Goal: Task Accomplishment & Management: Use online tool/utility

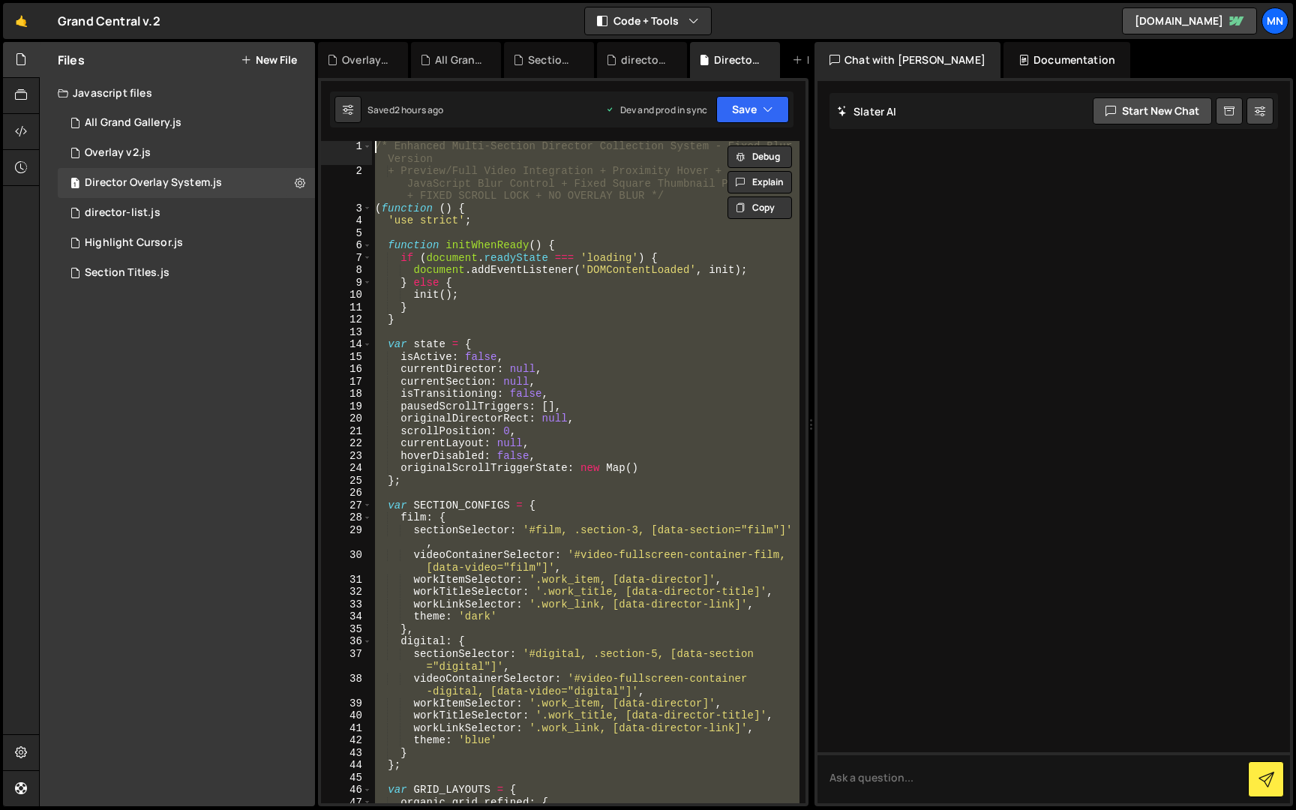
paste textarea "})();"
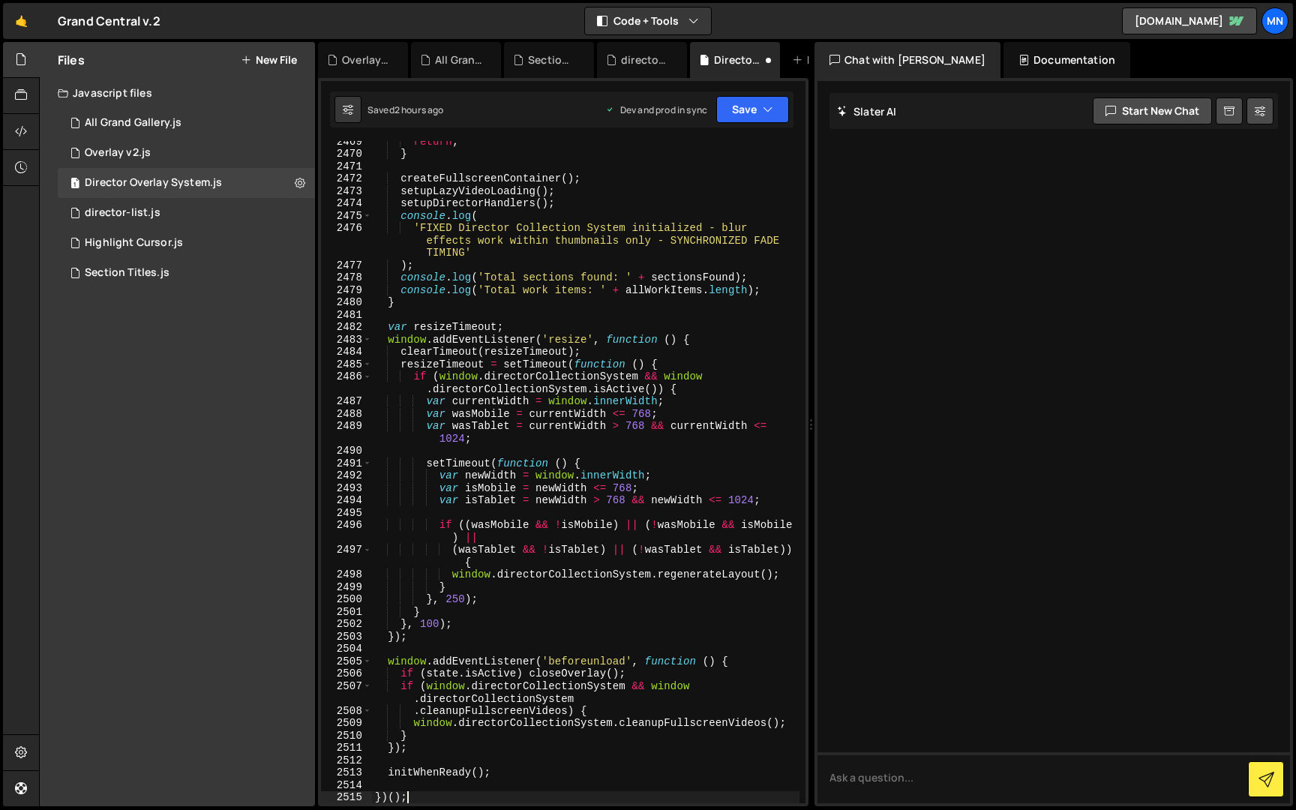
scroll to position [23906, 0]
click at [755, 112] on button "Save" at bounding box center [752, 109] width 73 height 27
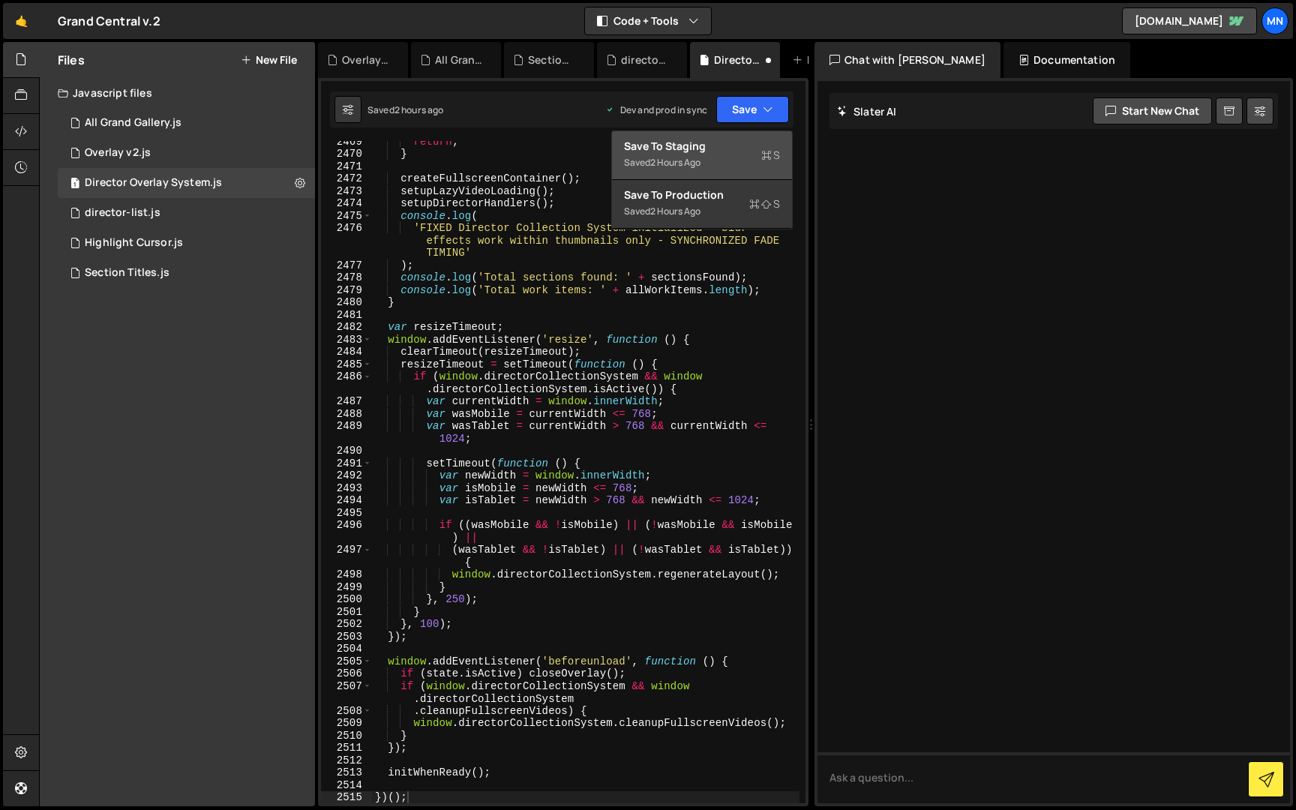
click at [732, 169] on div "Saved 2 hours ago" at bounding box center [702, 163] width 156 height 18
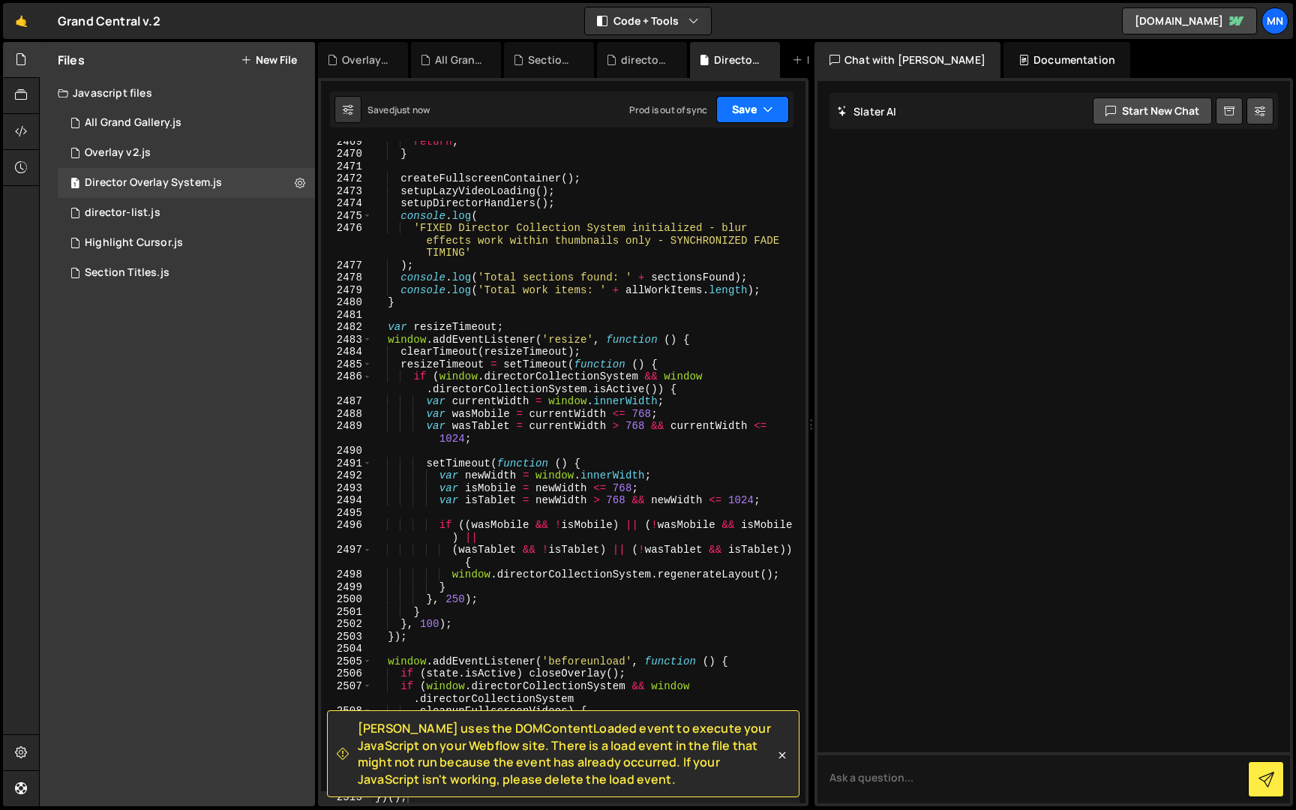
click at [750, 113] on button "Save" at bounding box center [752, 109] width 73 height 27
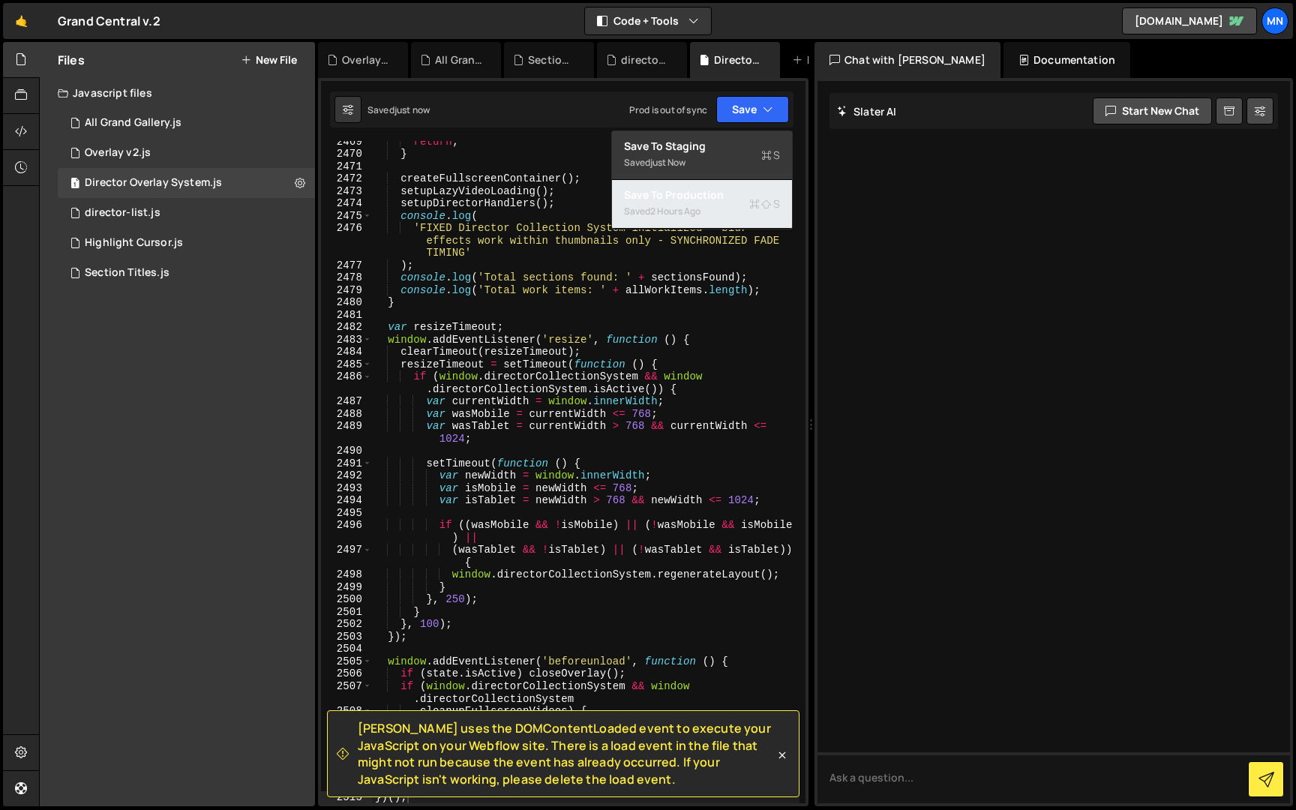
click at [712, 216] on div "Saved 2 hours ago" at bounding box center [702, 211] width 156 height 18
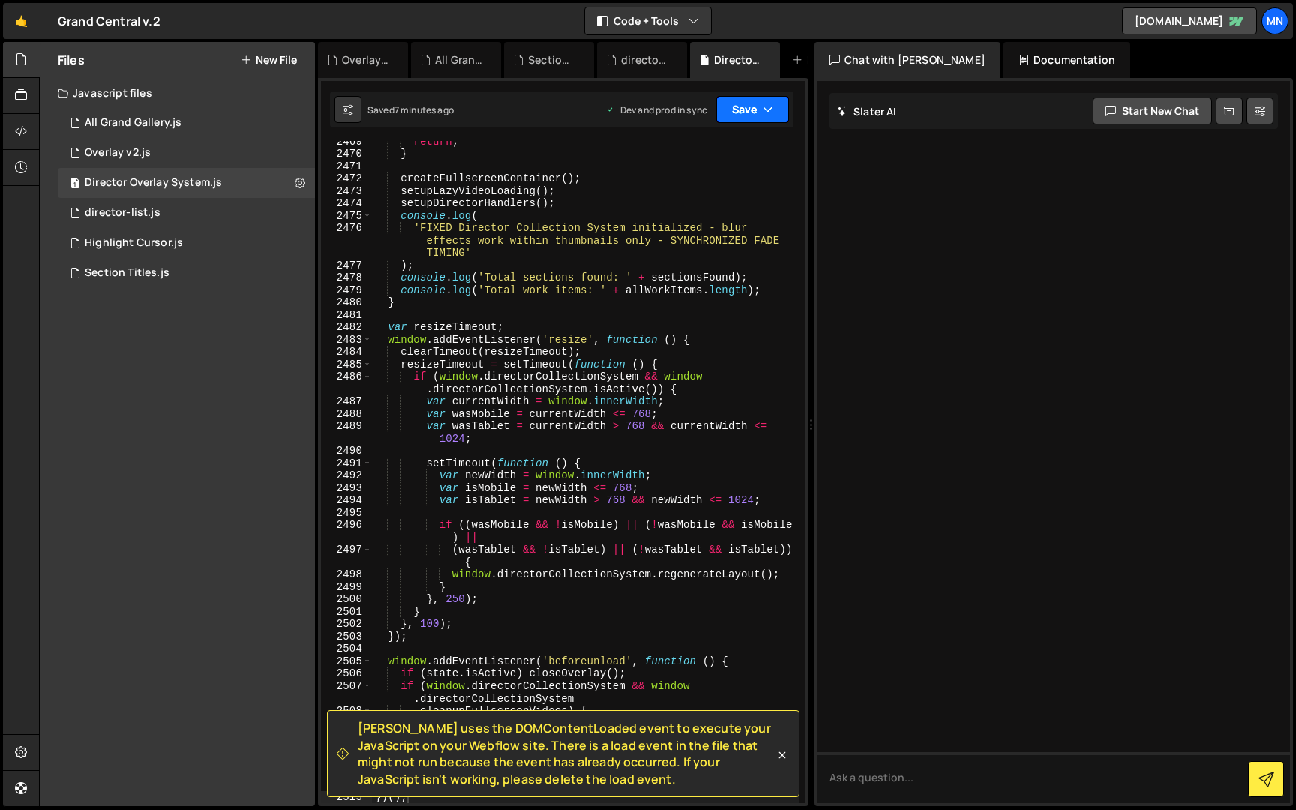
click at [746, 111] on button "Save" at bounding box center [752, 109] width 73 height 27
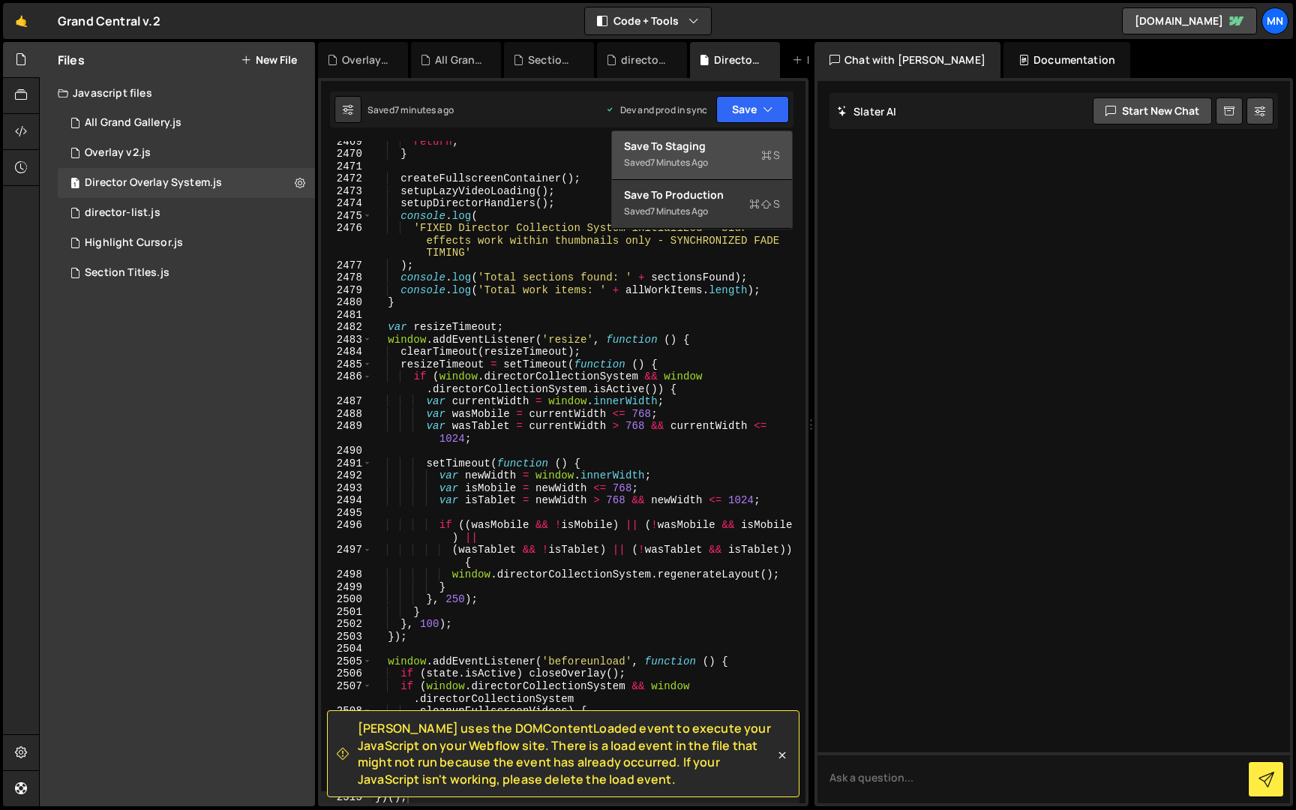
click at [721, 144] on div "Save to Staging S" at bounding box center [702, 146] width 156 height 15
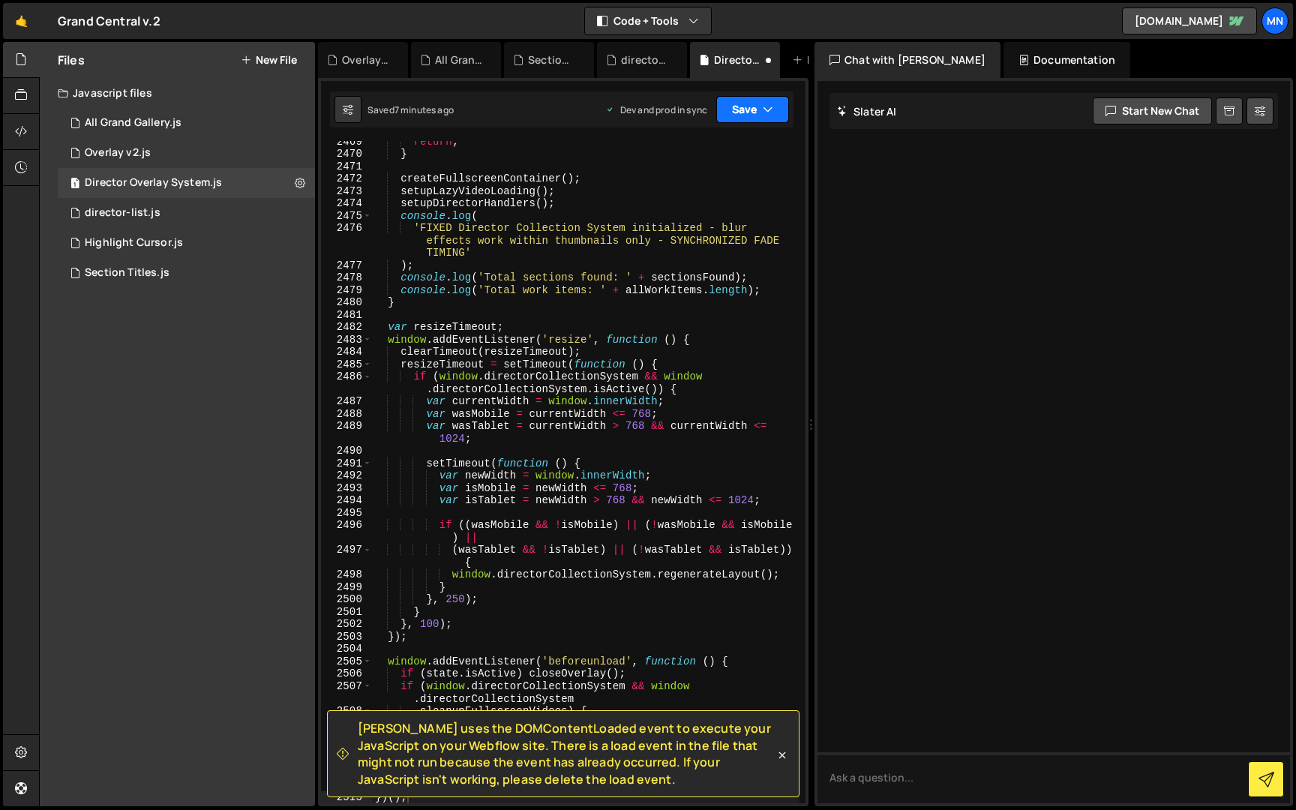
click at [751, 106] on button "Save" at bounding box center [752, 109] width 73 height 27
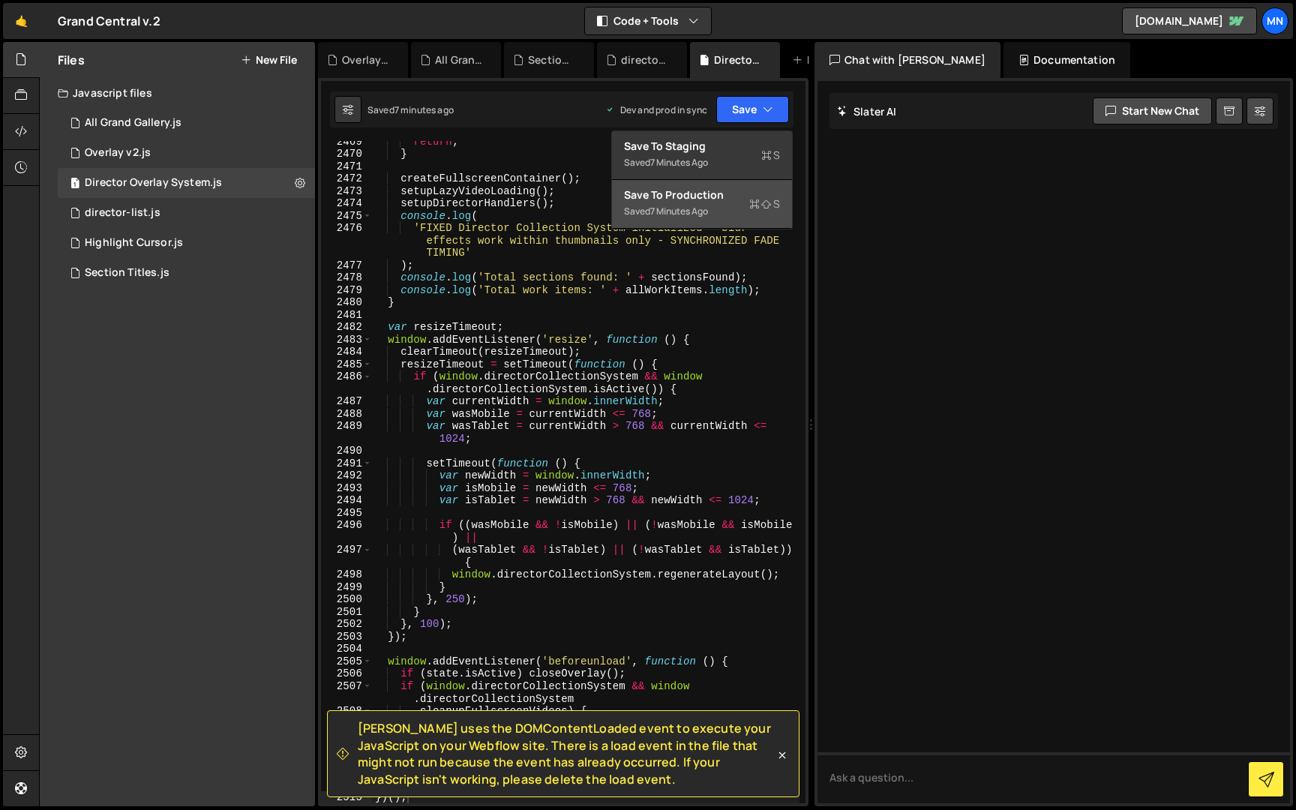
click at [714, 202] on div "Saved 7 minutes ago" at bounding box center [702, 211] width 156 height 18
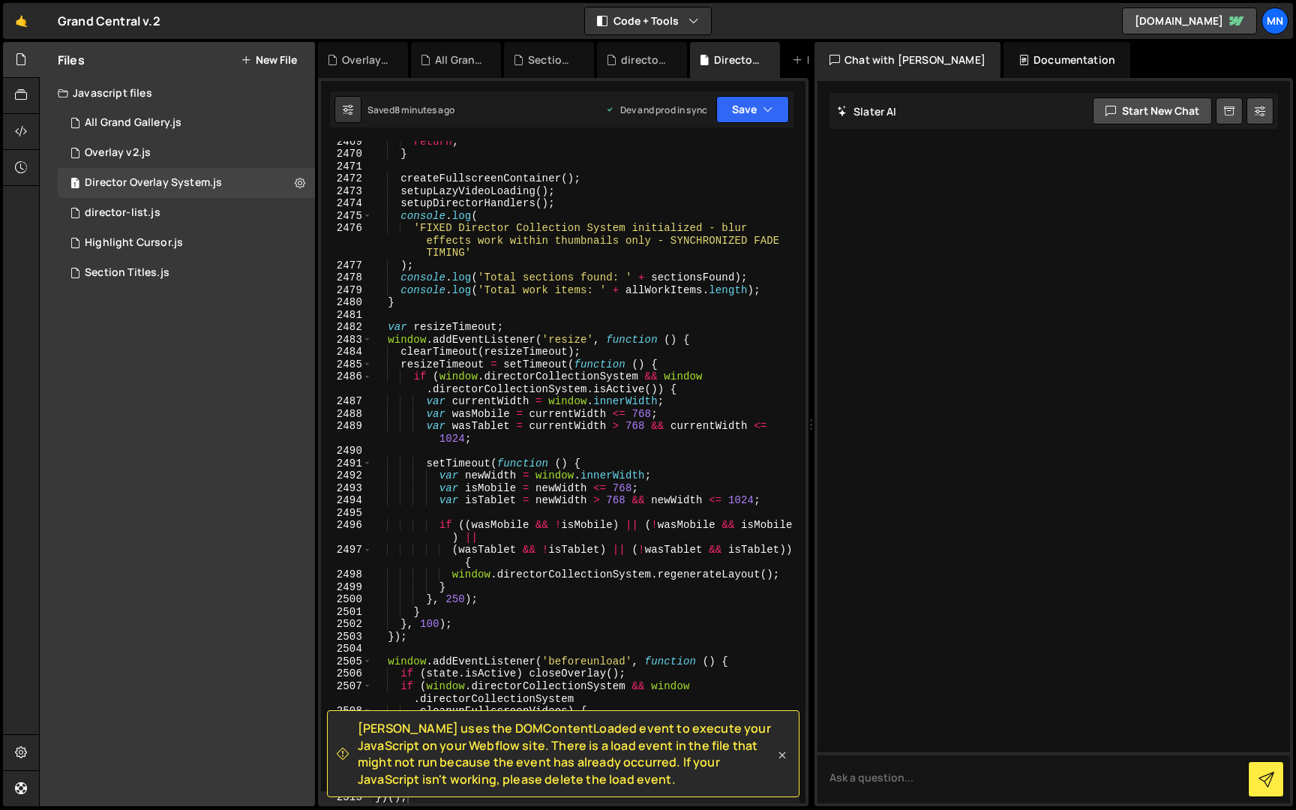
click at [783, 756] on icon at bounding box center [782, 754] width 7 height 7
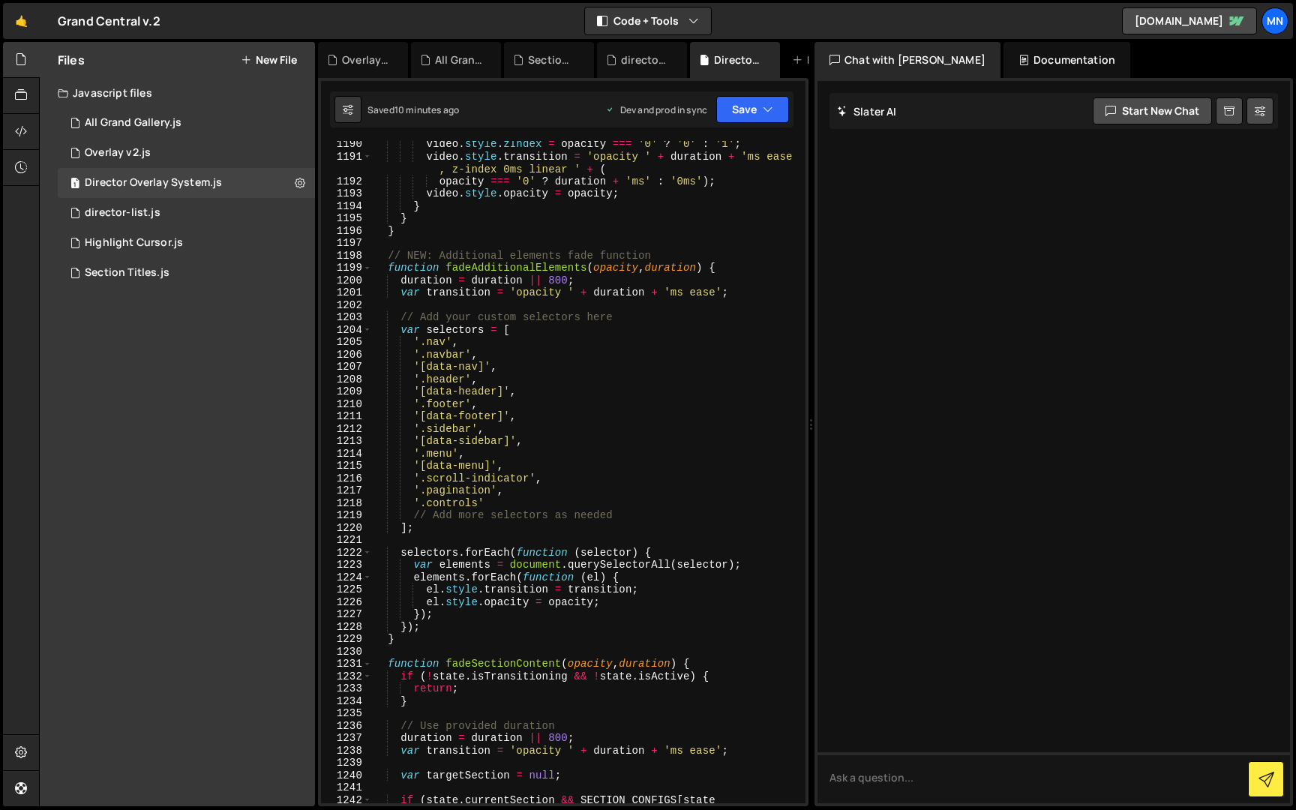
scroll to position [11404, 0]
type textarea "'.pagination',"
drag, startPoint x: 505, startPoint y: 495, endPoint x: 523, endPoint y: 490, distance: 18.5
click at [505, 495] on div "video . style . zIndex = opacity === '0' ? '0' : '1' ; video . style . transiti…" at bounding box center [585, 490] width 427 height 700
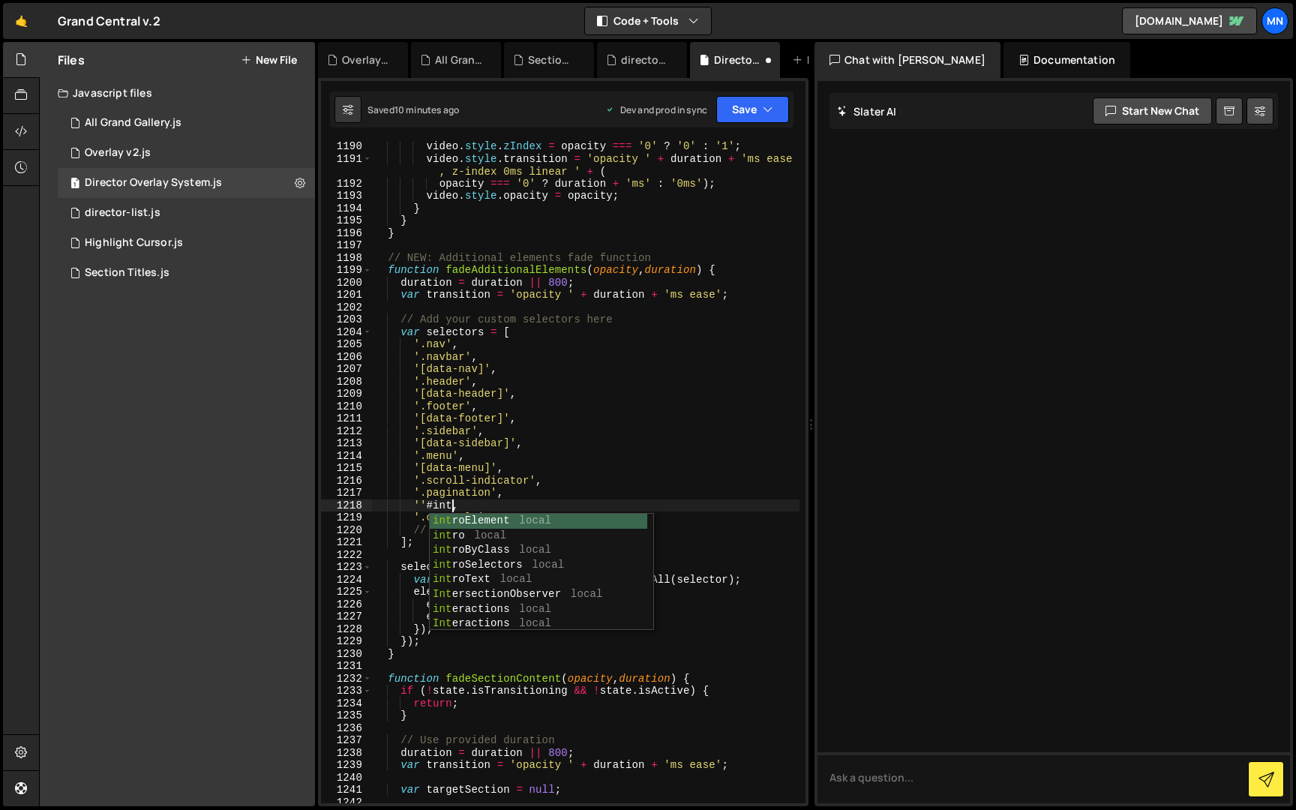
scroll to position [0, 6]
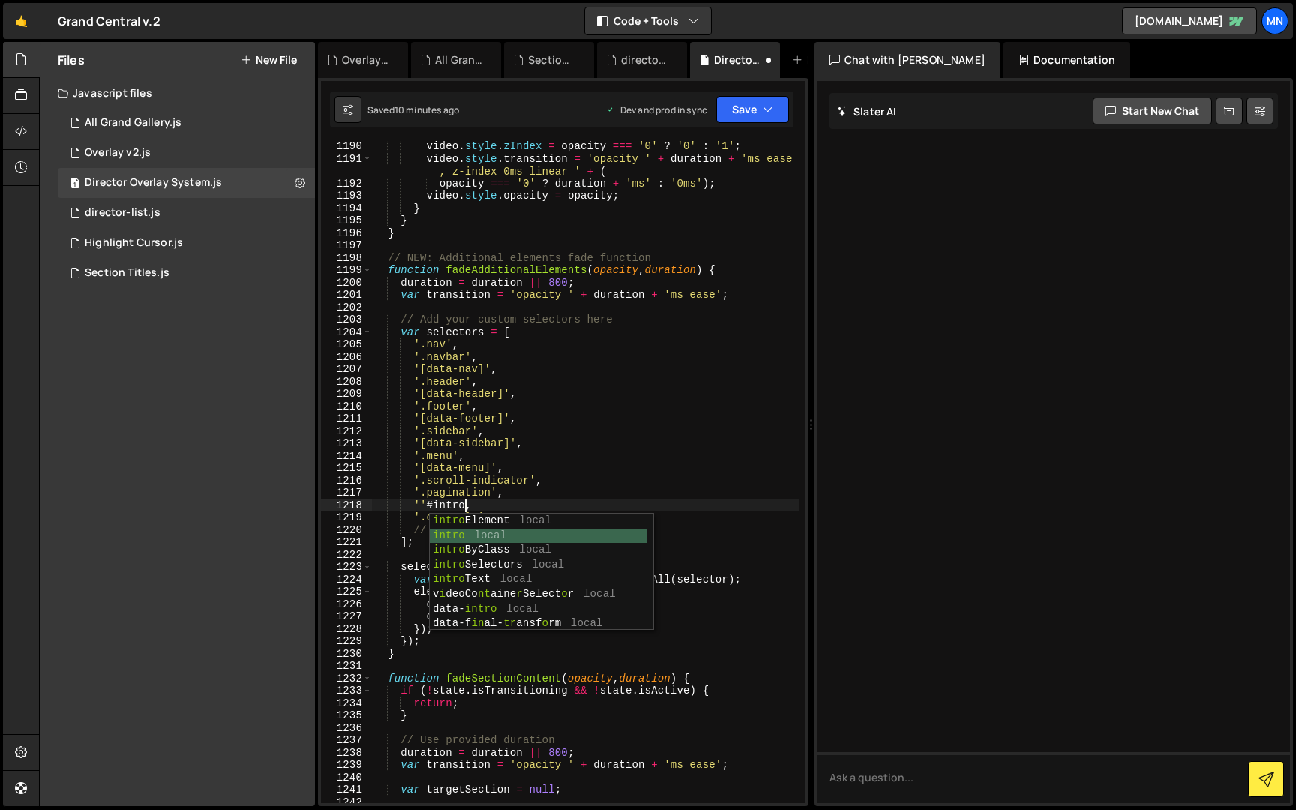
click at [451, 537] on div "intro Element local intro local intro ByClass local intro Selectors local intro…" at bounding box center [538, 587] width 217 height 147
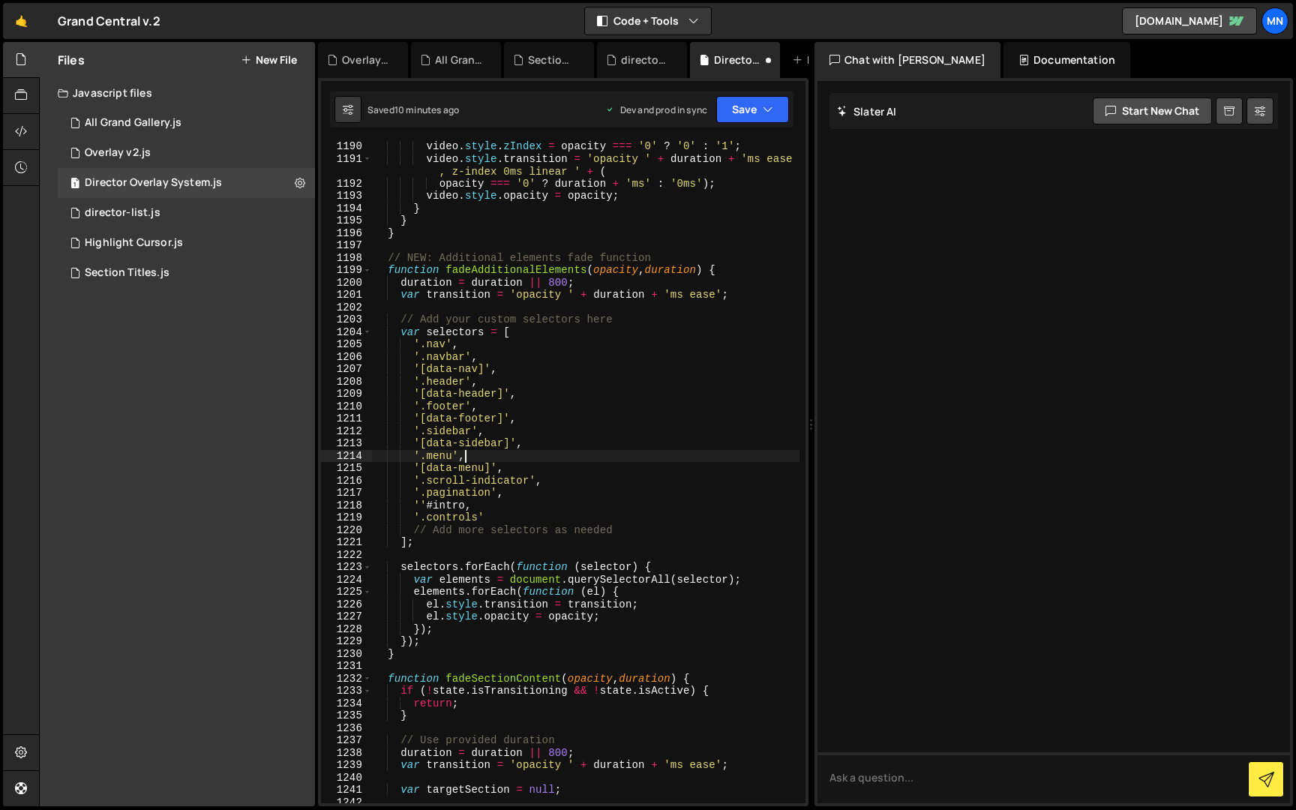
click at [635, 456] on div "video . style . zIndex = opacity === '0' ? '0' : '1' ; video . style . transiti…" at bounding box center [585, 490] width 427 height 700
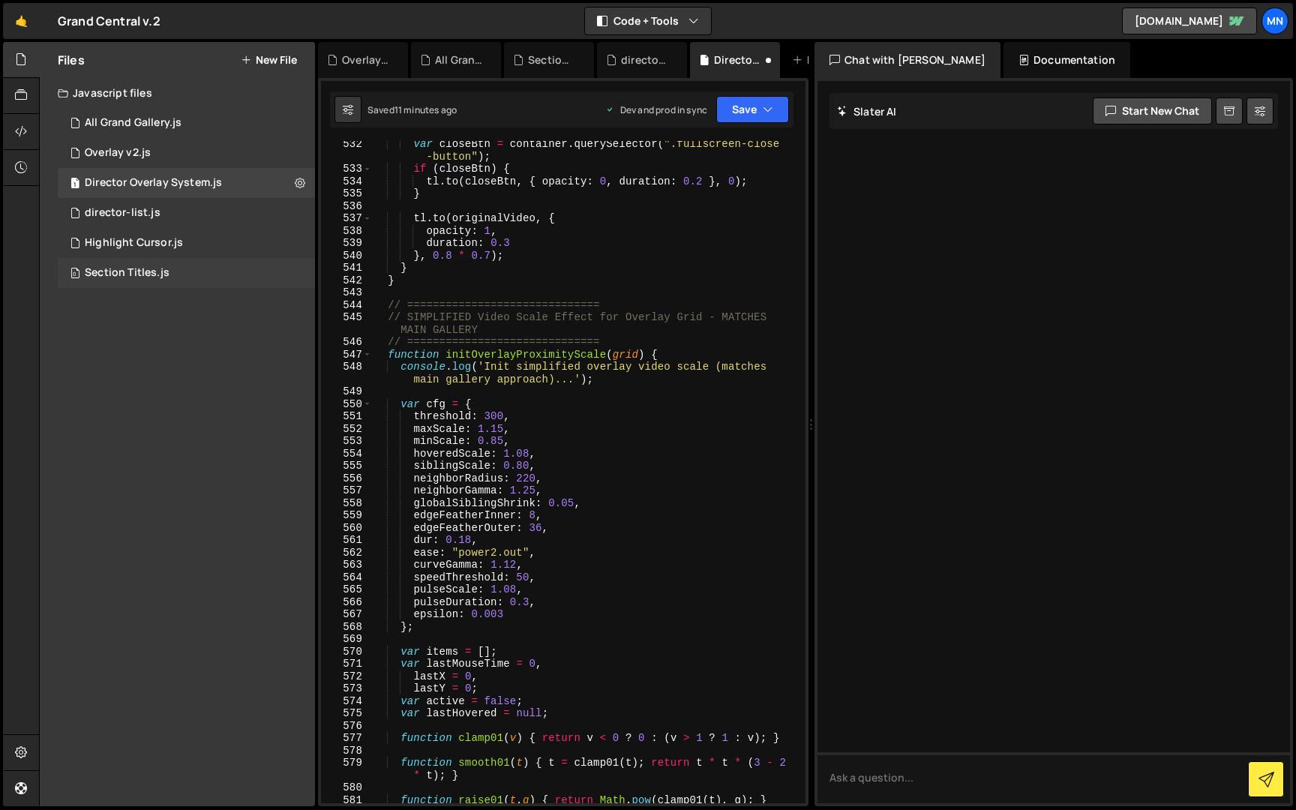
scroll to position [5122, 0]
drag, startPoint x: 491, startPoint y: 427, endPoint x: 503, endPoint y: 425, distance: 12.2
click at [501, 427] on div "var closeBtn = container . querySelector ( ".fullscreen-close -button" ) ; if (…" at bounding box center [585, 488] width 427 height 700
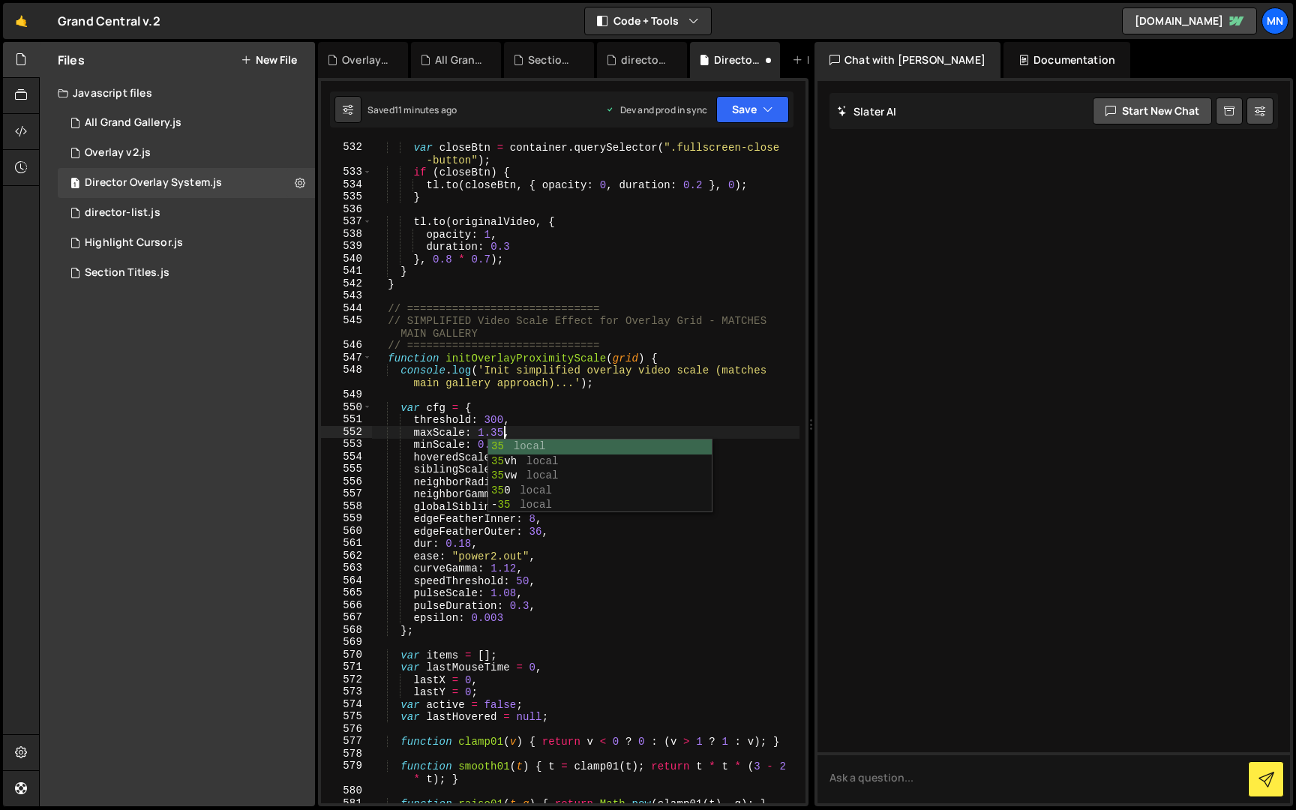
click at [565, 415] on div "var closeBtn = container . querySelector ( ".fullscreen-close -button" ) ; if (…" at bounding box center [585, 472] width 427 height 687
click at [531, 493] on div "var closeBtn = container . querySelector ( ".fullscreen-close -button" ) ; if (…" at bounding box center [585, 472] width 427 height 687
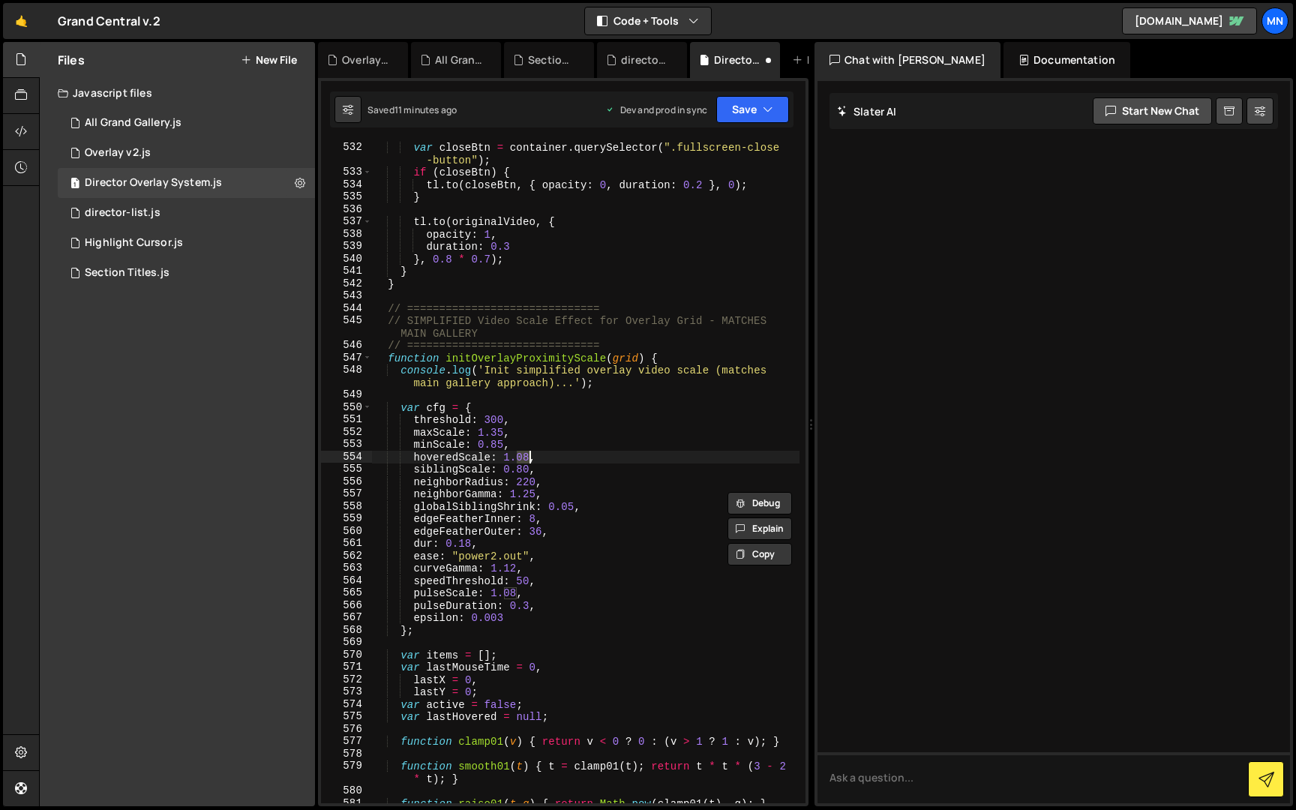
drag, startPoint x: 518, startPoint y: 454, endPoint x: 528, endPoint y: 454, distance: 9.7
click at [528, 454] on div "var closeBtn = container . querySelector ( ".fullscreen-close -button" ) ; if (…" at bounding box center [585, 472] width 427 height 687
click at [549, 447] on div "var closeBtn = container . querySelector ( ".fullscreen-close -button" ) ; if (…" at bounding box center [585, 472] width 427 height 687
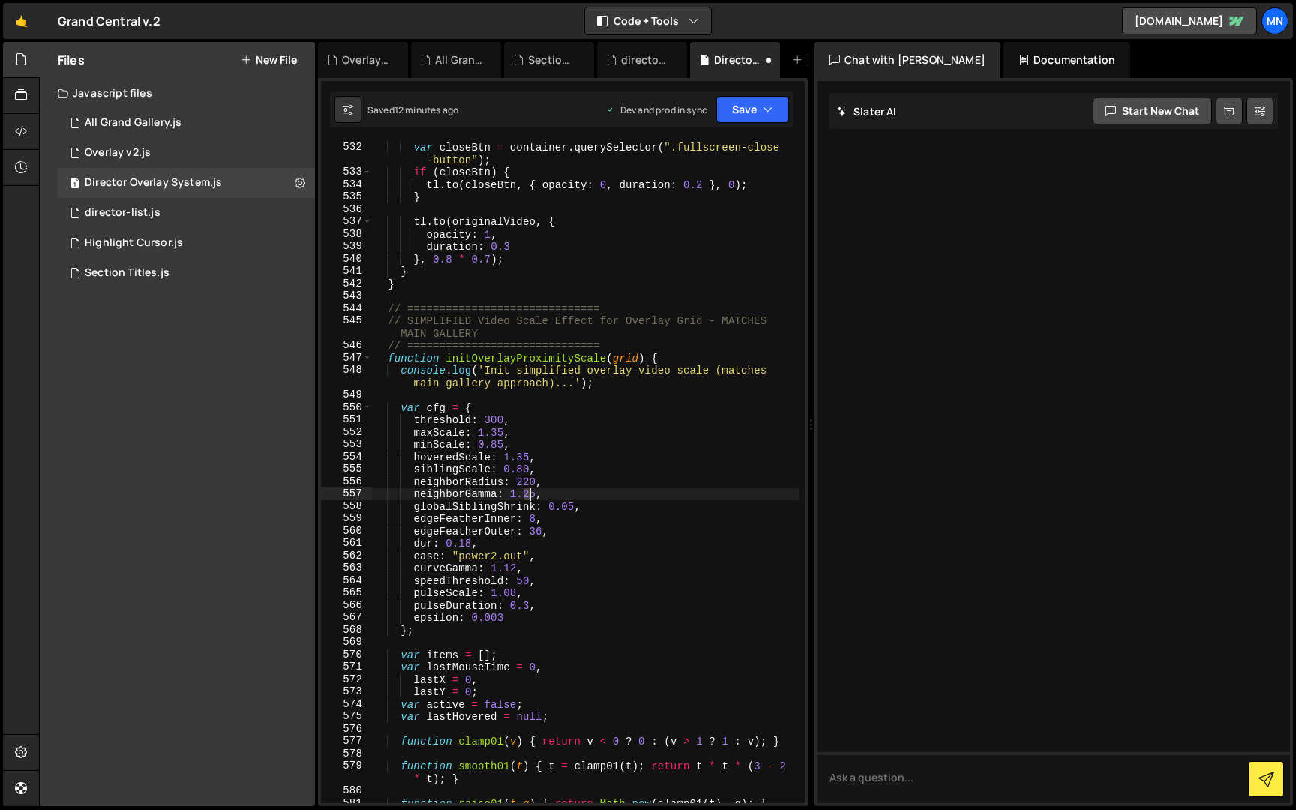
click at [527, 491] on div "var closeBtn = container . querySelector ( ".fullscreen-close -button" ) ; if (…" at bounding box center [585, 472] width 427 height 687
click at [584, 463] on div "var closeBtn = container . querySelector ( ".fullscreen-close -button" ) ; if (…" at bounding box center [585, 472] width 427 height 687
drag, startPoint x: 505, startPoint y: 591, endPoint x: 516, endPoint y: 590, distance: 11.3
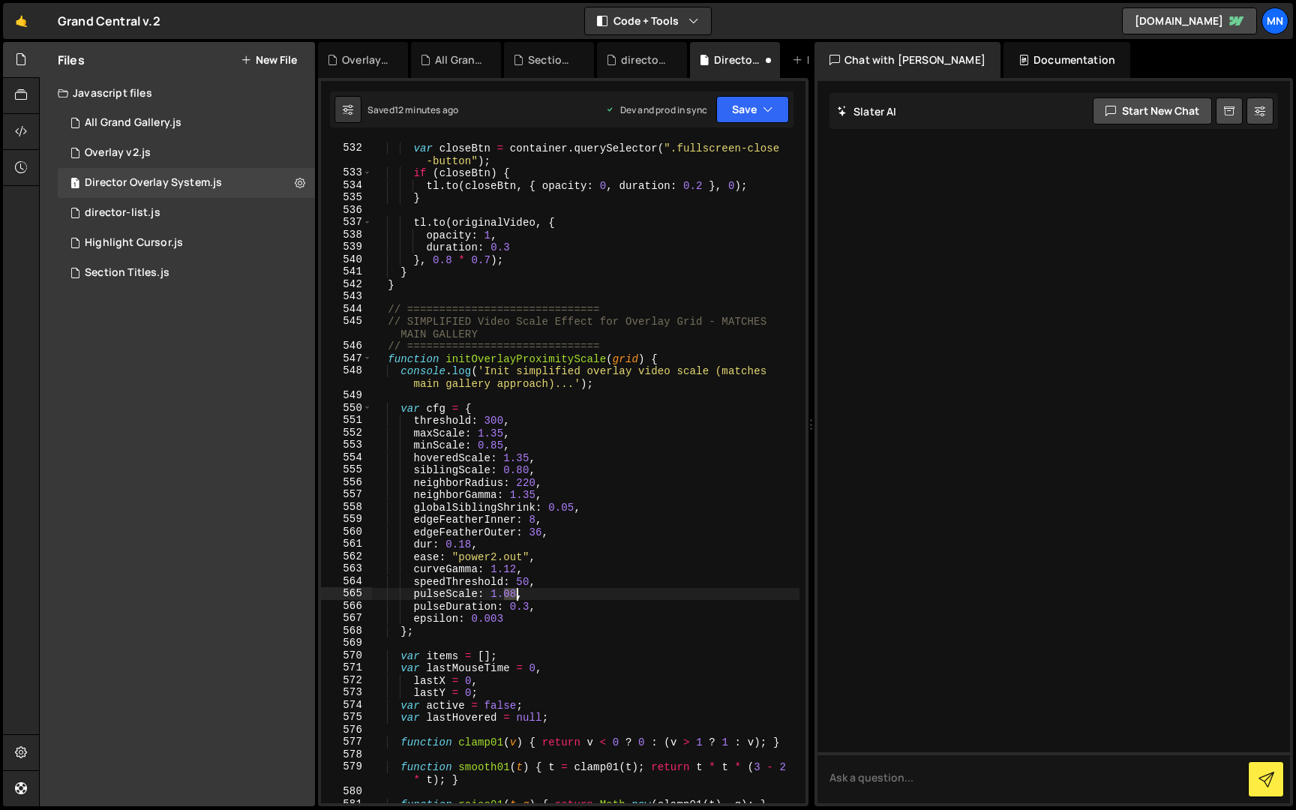
click at [516, 590] on div "var closeBtn = container . querySelector ( ".fullscreen-close -button" ) ; if (…" at bounding box center [585, 473] width 427 height 687
click at [580, 548] on div "var closeBtn = container . querySelector ( ".fullscreen-close -button" ) ; if (…" at bounding box center [585, 473] width 427 height 687
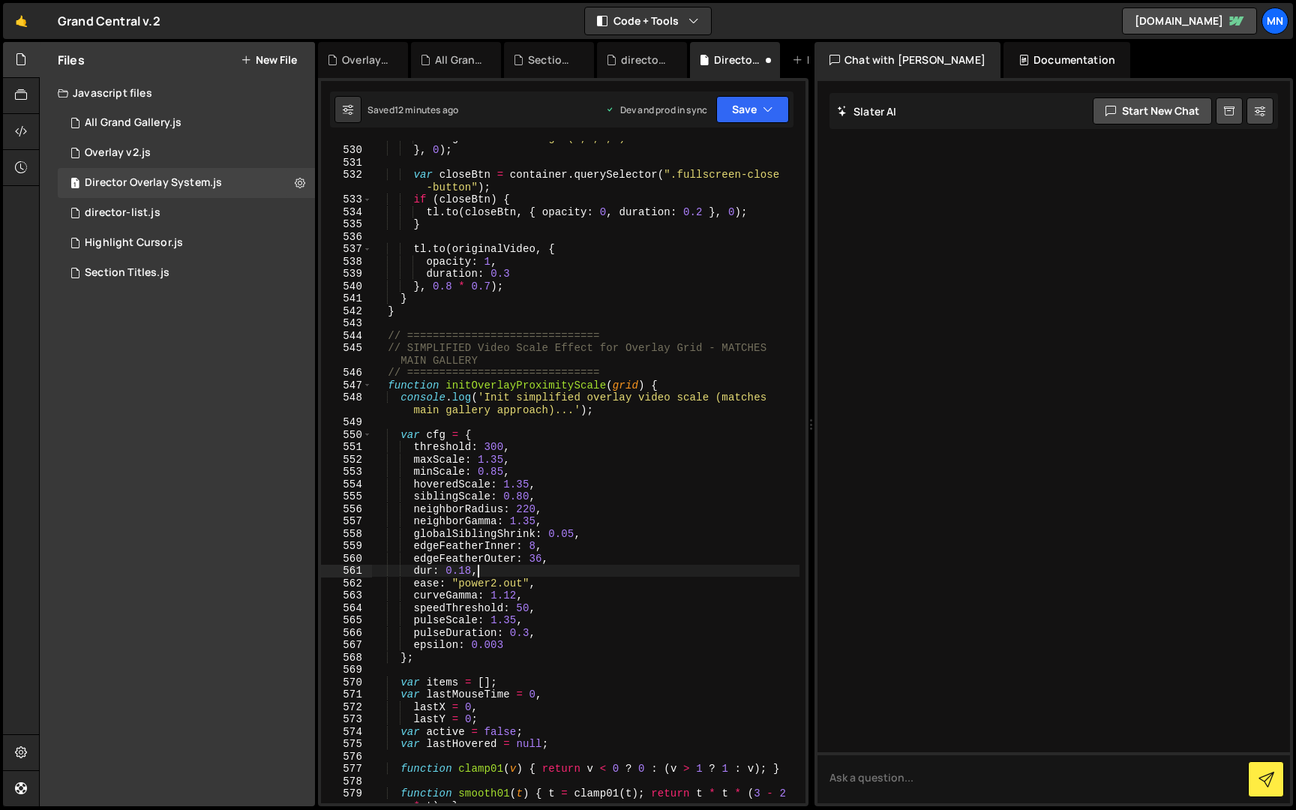
scroll to position [5099, 0]
drag, startPoint x: 525, startPoint y: 520, endPoint x: 534, endPoint y: 520, distance: 9.0
click at [534, 520] on div "backgroundColor : "rgba(0,0,0,0)" } , 0 ) ; var closeBtn = container . querySel…" at bounding box center [585, 483] width 427 height 700
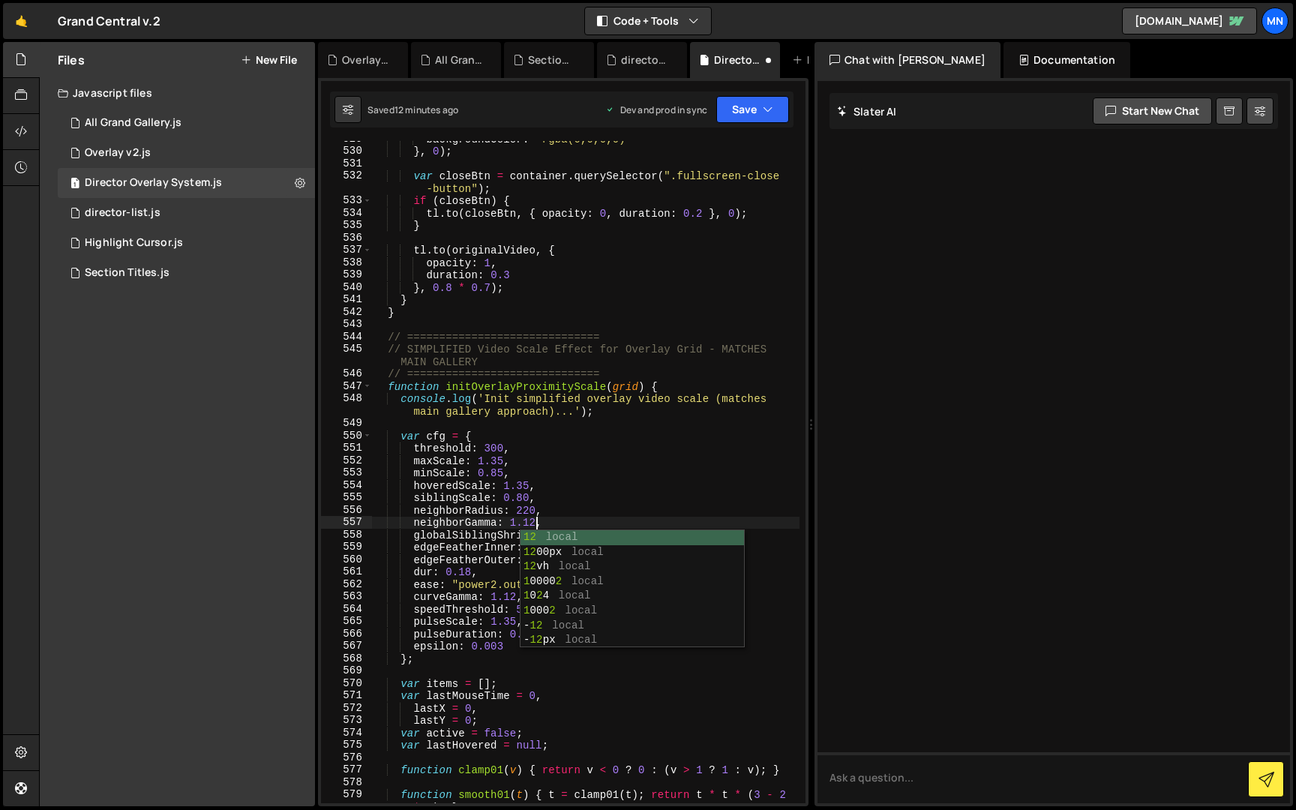
click at [565, 484] on div "backgroundColor : "rgba(0,0,0,0)" } , 0 ) ; var closeBtn = container . querySel…" at bounding box center [585, 483] width 427 height 700
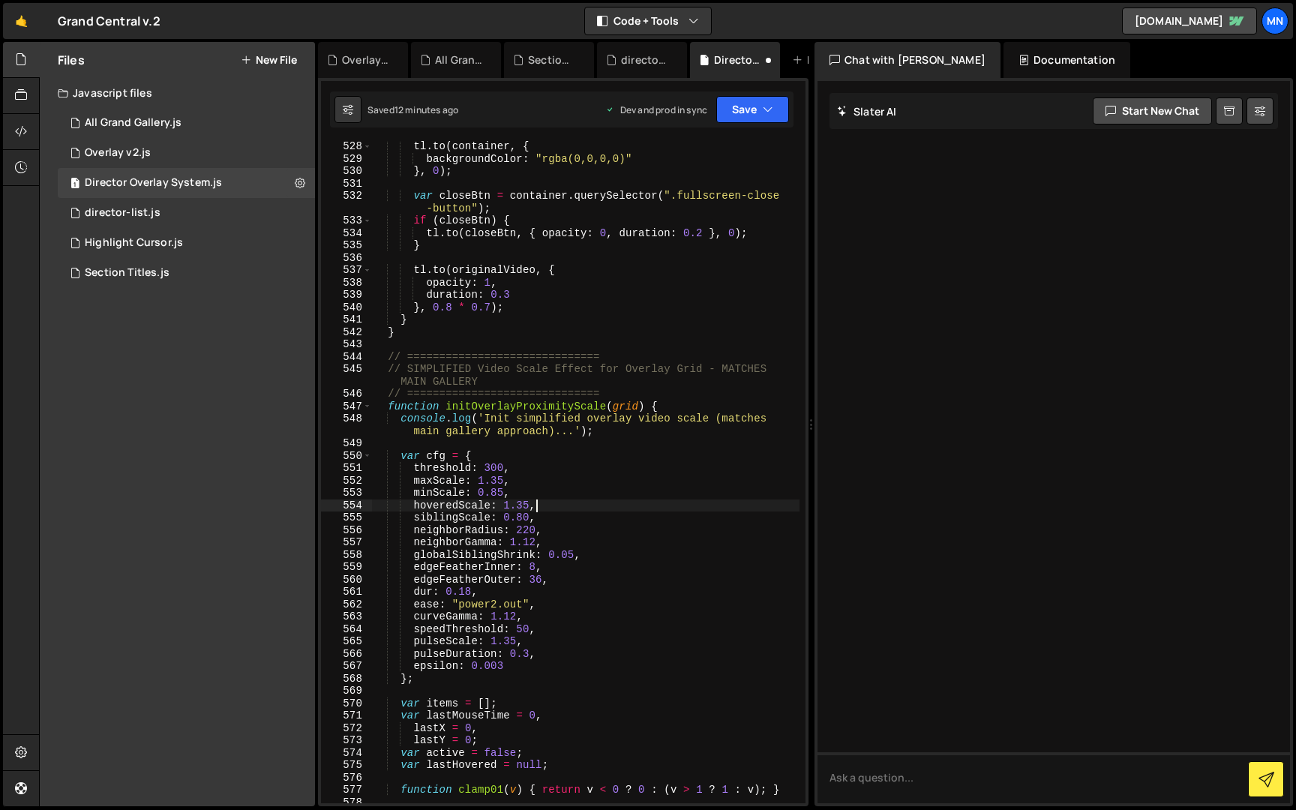
scroll to position [5086, 0]
drag, startPoint x: 493, startPoint y: 490, endPoint x: 513, endPoint y: 480, distance: 21.8
click at [497, 489] on div "tl . to ( container , { backgroundColor : "rgba(0,0,0,0)" } , 0 ) ; var closeBt…" at bounding box center [585, 487] width 427 height 700
click at [594, 476] on div "tl . to ( container , { backgroundColor : "rgba(0,0,0,0)" } , 0 ) ; var closeBt…" at bounding box center [585, 487] width 427 height 700
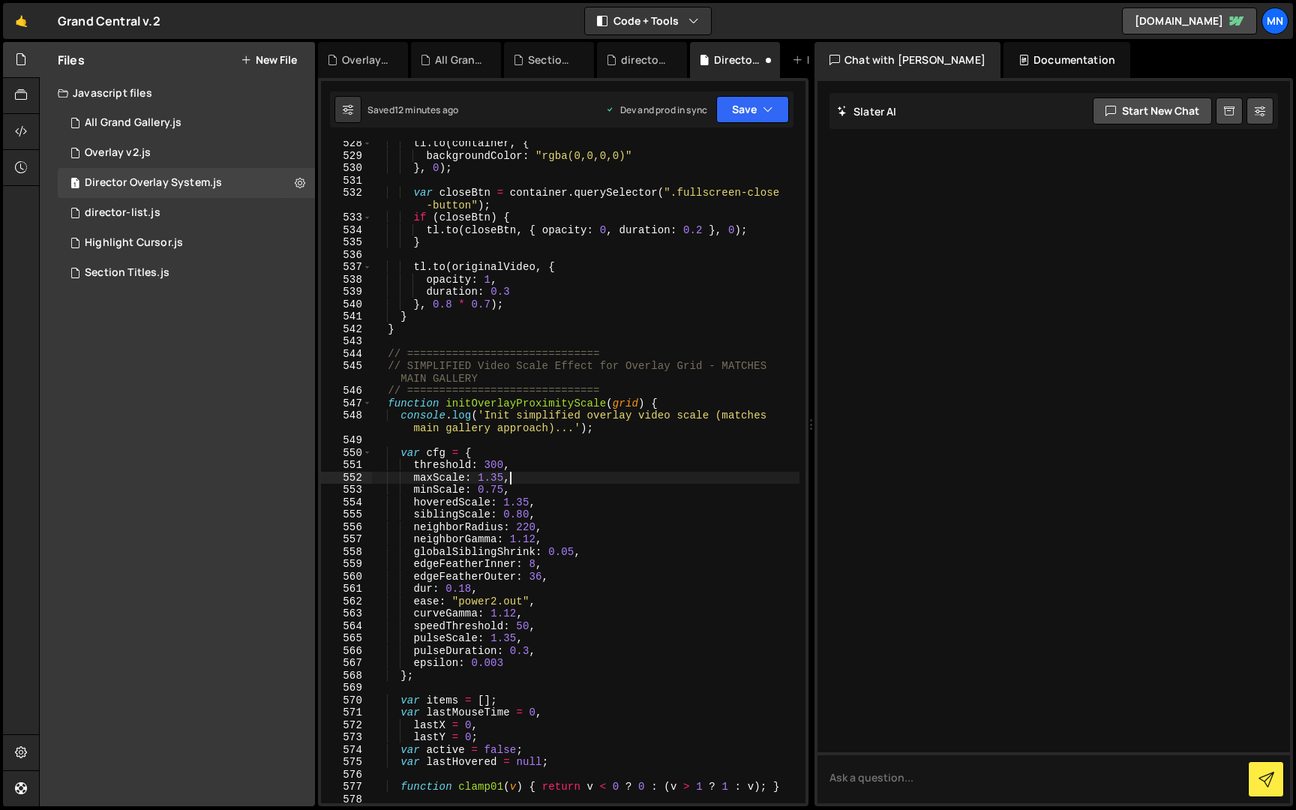
scroll to position [5086, 0]
drag, startPoint x: 521, startPoint y: 512, endPoint x: 529, endPoint y: 512, distance: 8.2
click at [529, 512] on div "tl . to ( container , { backgroundColor : "rgba(0,0,0,0)" } , 0 ) ; var closeBt…" at bounding box center [585, 487] width 427 height 700
click at [565, 481] on div "tl . to ( container , { backgroundColor : "rgba(0,0,0,0)" } , 0 ) ; var closeBt…" at bounding box center [585, 488] width 427 height 700
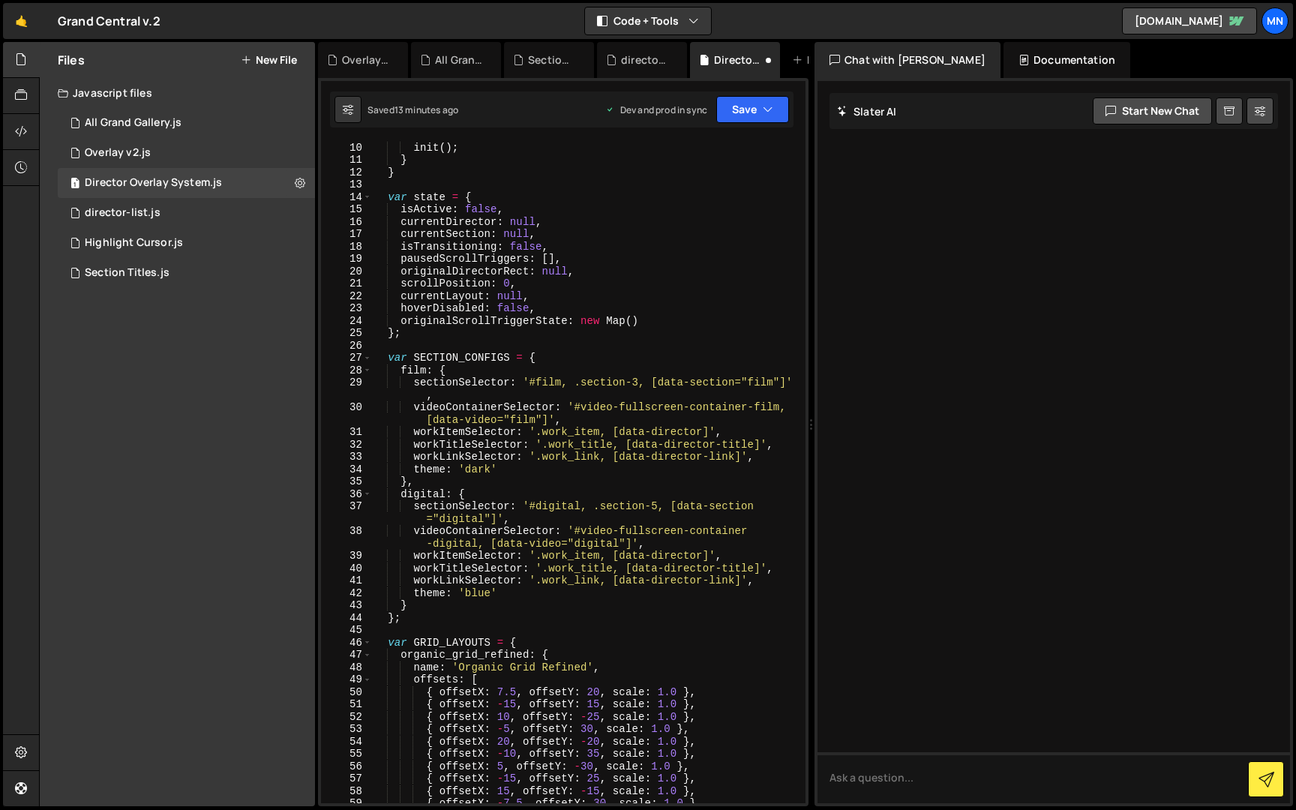
scroll to position [111, 0]
click at [658, 506] on div "} else { init ( ) ; } } var state = { isActive : false , currentDirector : null…" at bounding box center [585, 476] width 427 height 687
click at [639, 616] on div "} else { init ( ) ; } } var state = { isActive : false , currentDirector : null…" at bounding box center [585, 476] width 427 height 687
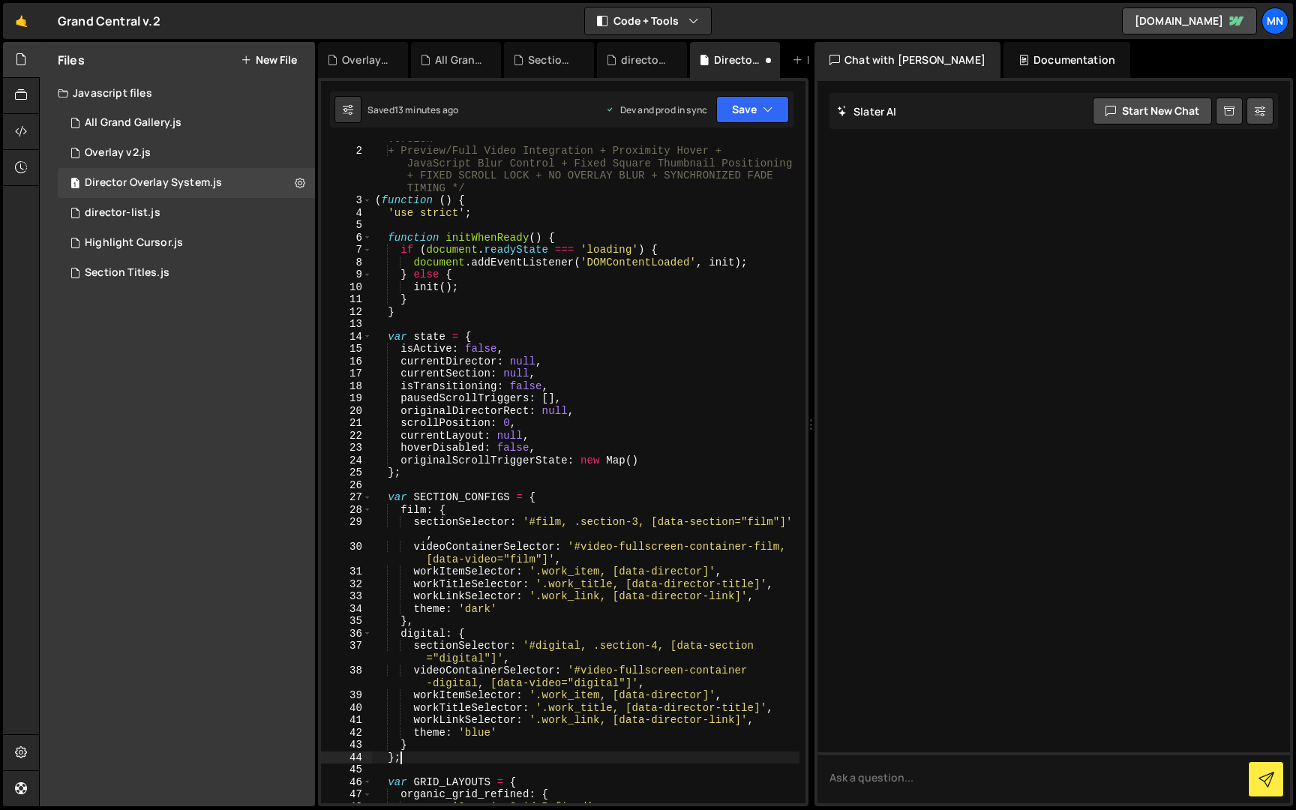
scroll to position [0, 0]
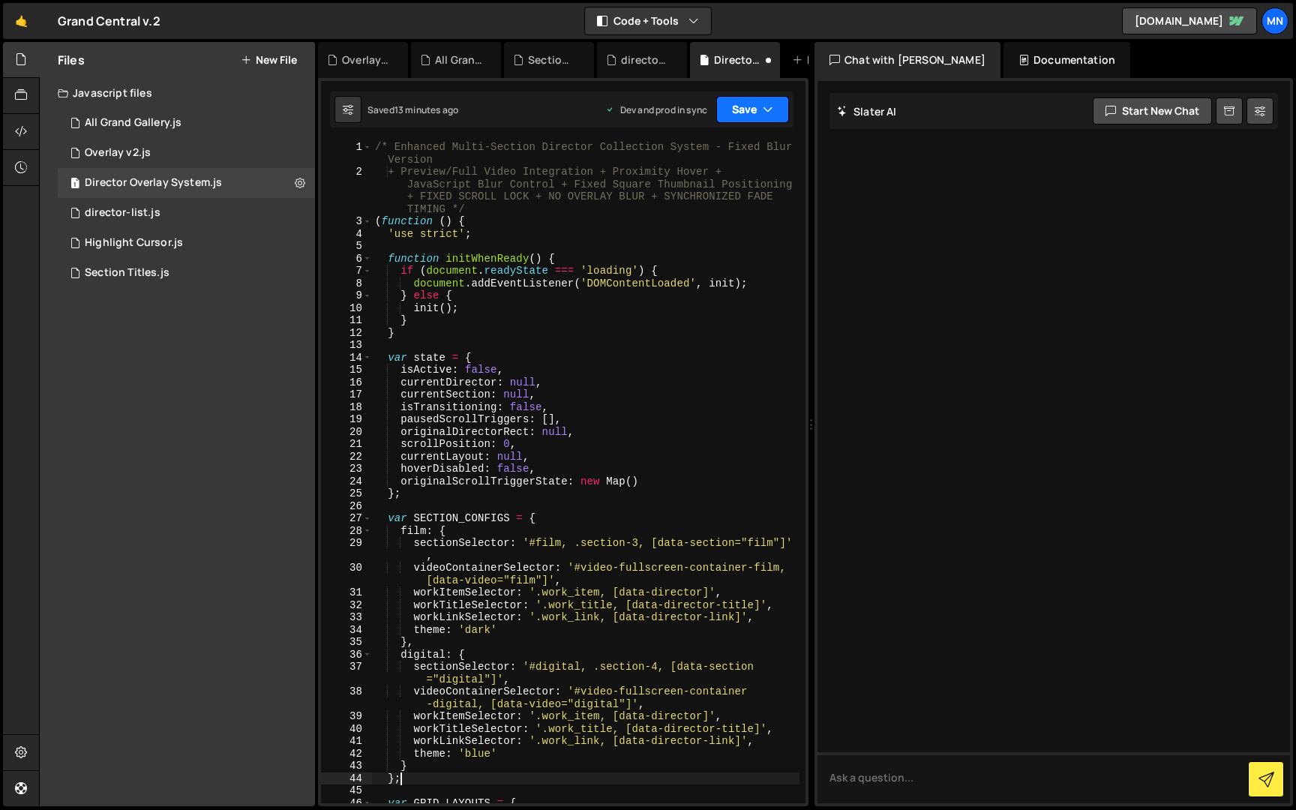
drag, startPoint x: 745, startPoint y: 105, endPoint x: 720, endPoint y: 129, distance: 35.0
click at [745, 105] on button "Save" at bounding box center [752, 109] width 73 height 27
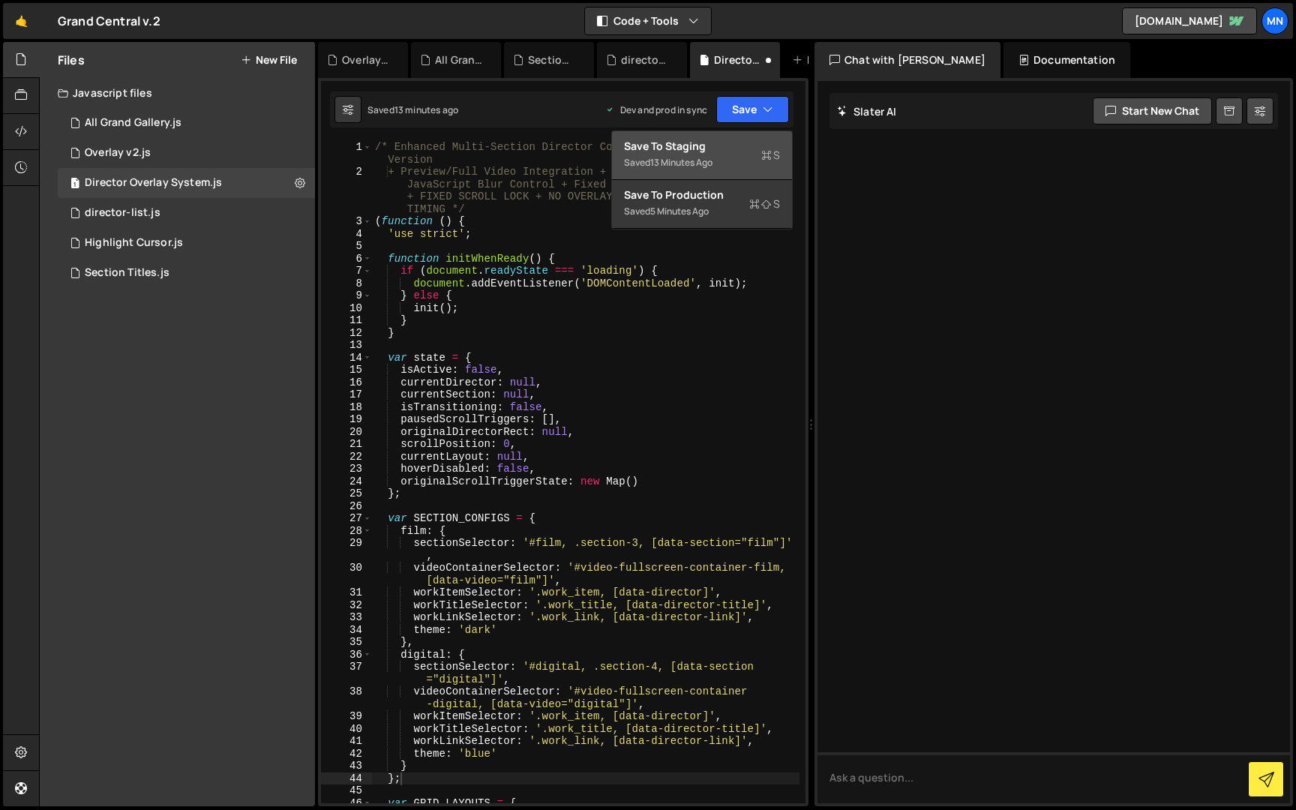
click at [703, 140] on div "Save to Staging S" at bounding box center [702, 146] width 156 height 15
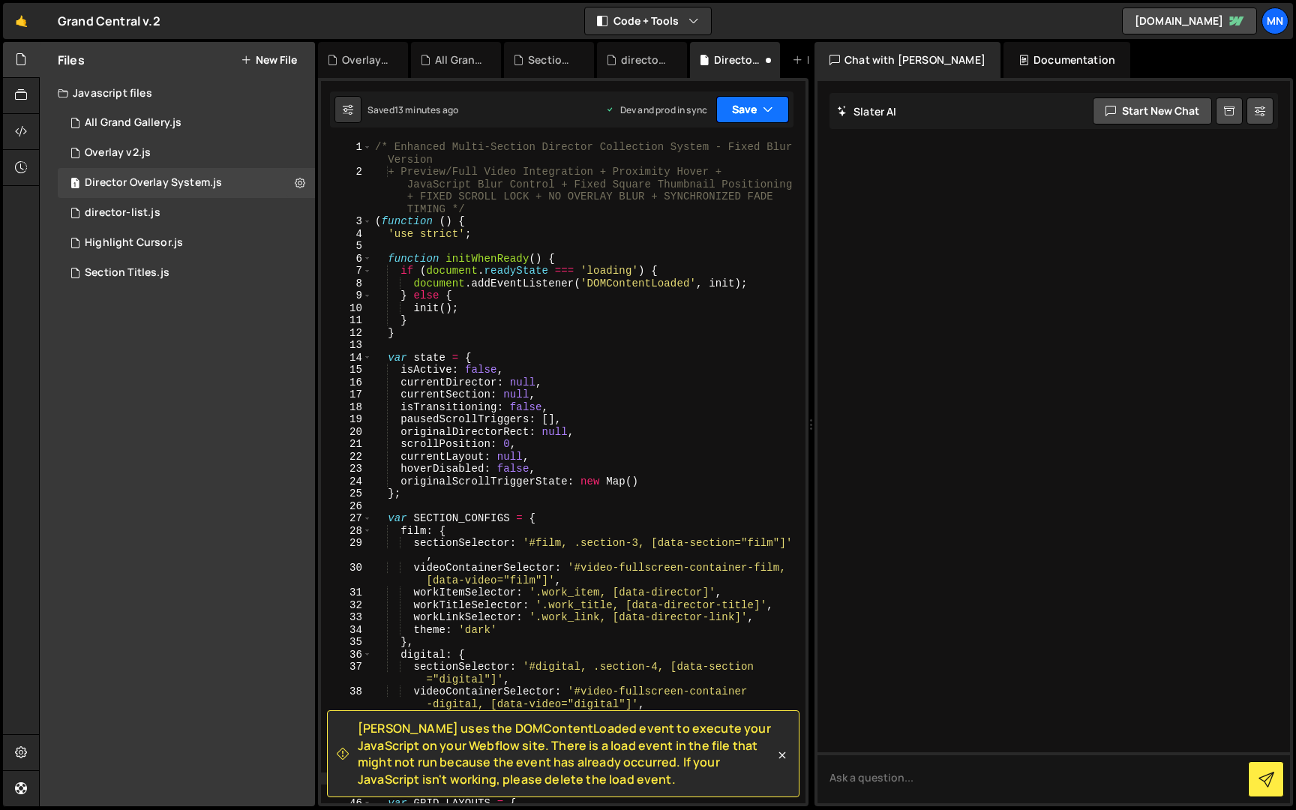
click at [745, 112] on button "Save" at bounding box center [752, 109] width 73 height 27
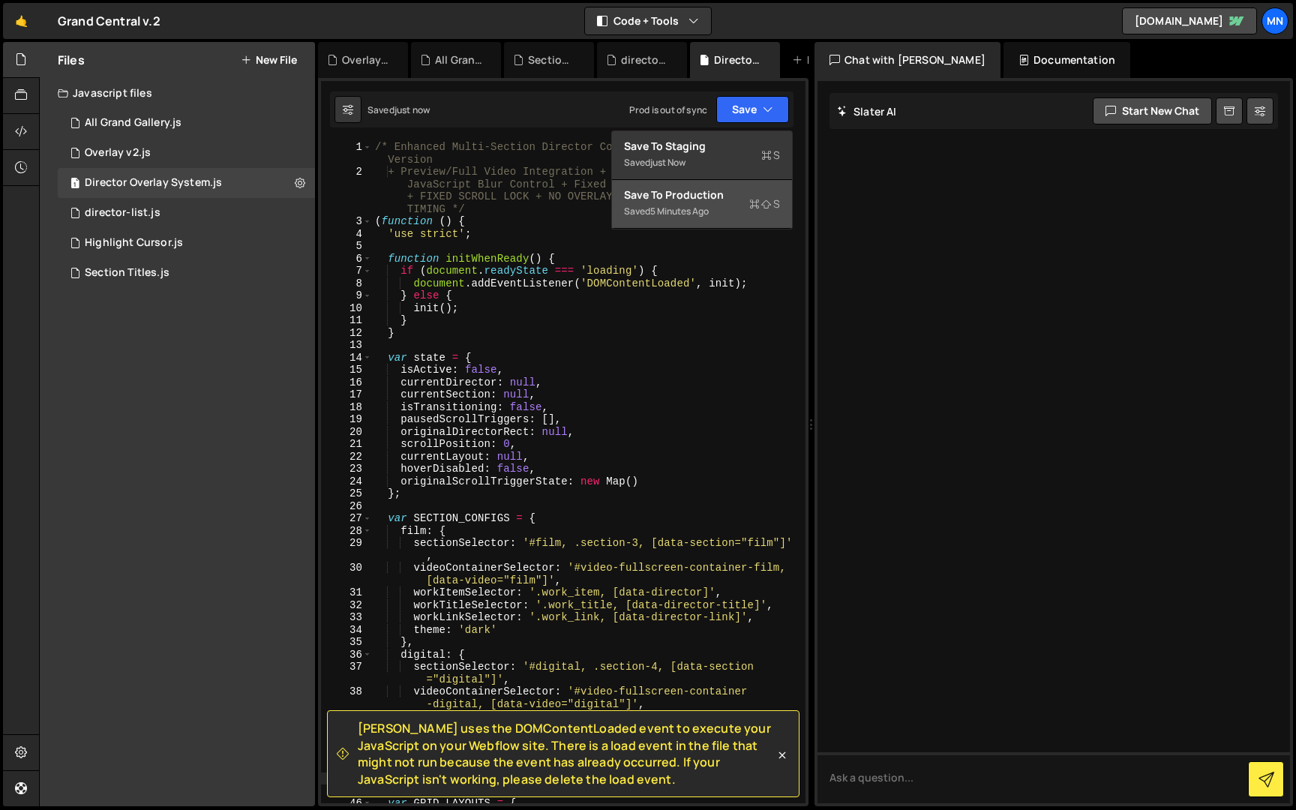
click at [717, 217] on div "Saved 5 minutes ago" at bounding box center [702, 211] width 156 height 18
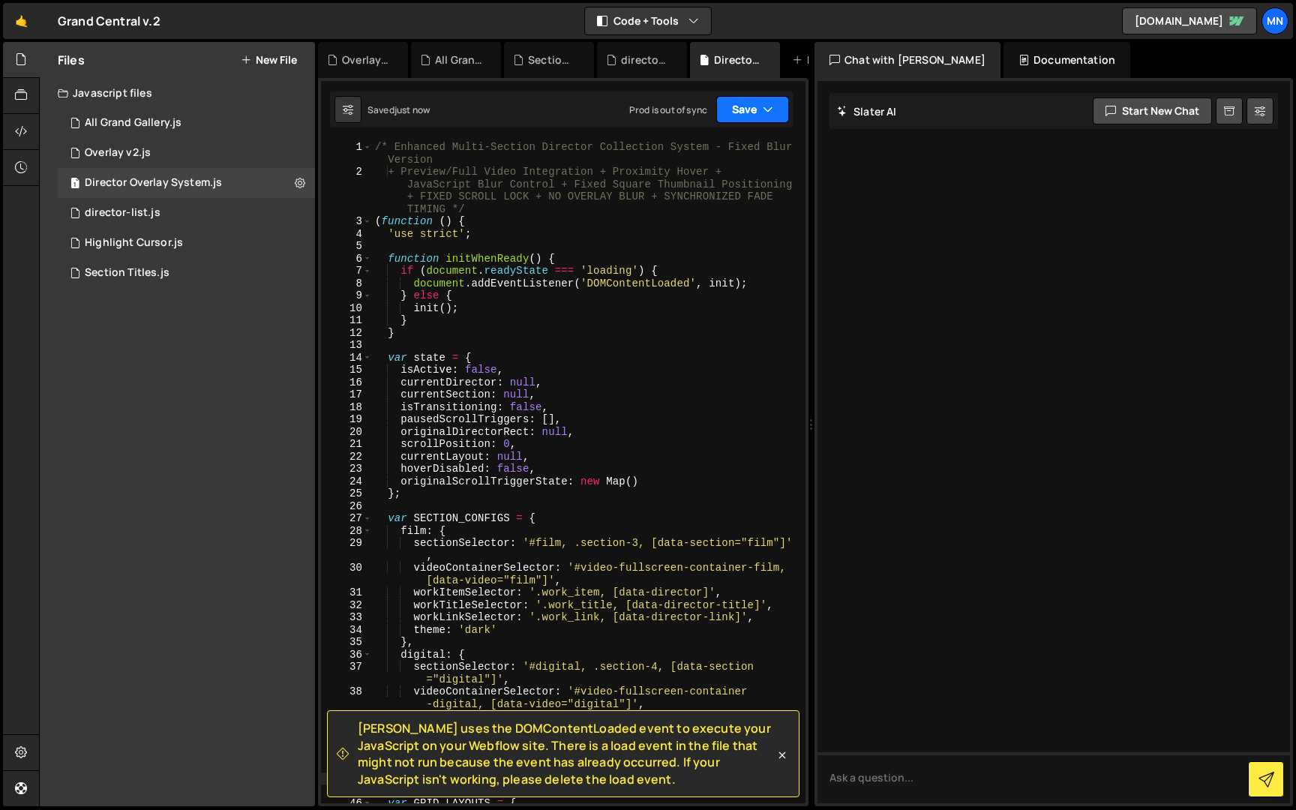
drag, startPoint x: 732, startPoint y: 118, endPoint x: 730, endPoint y: 132, distance: 14.4
click at [732, 118] on button "Save" at bounding box center [752, 109] width 73 height 27
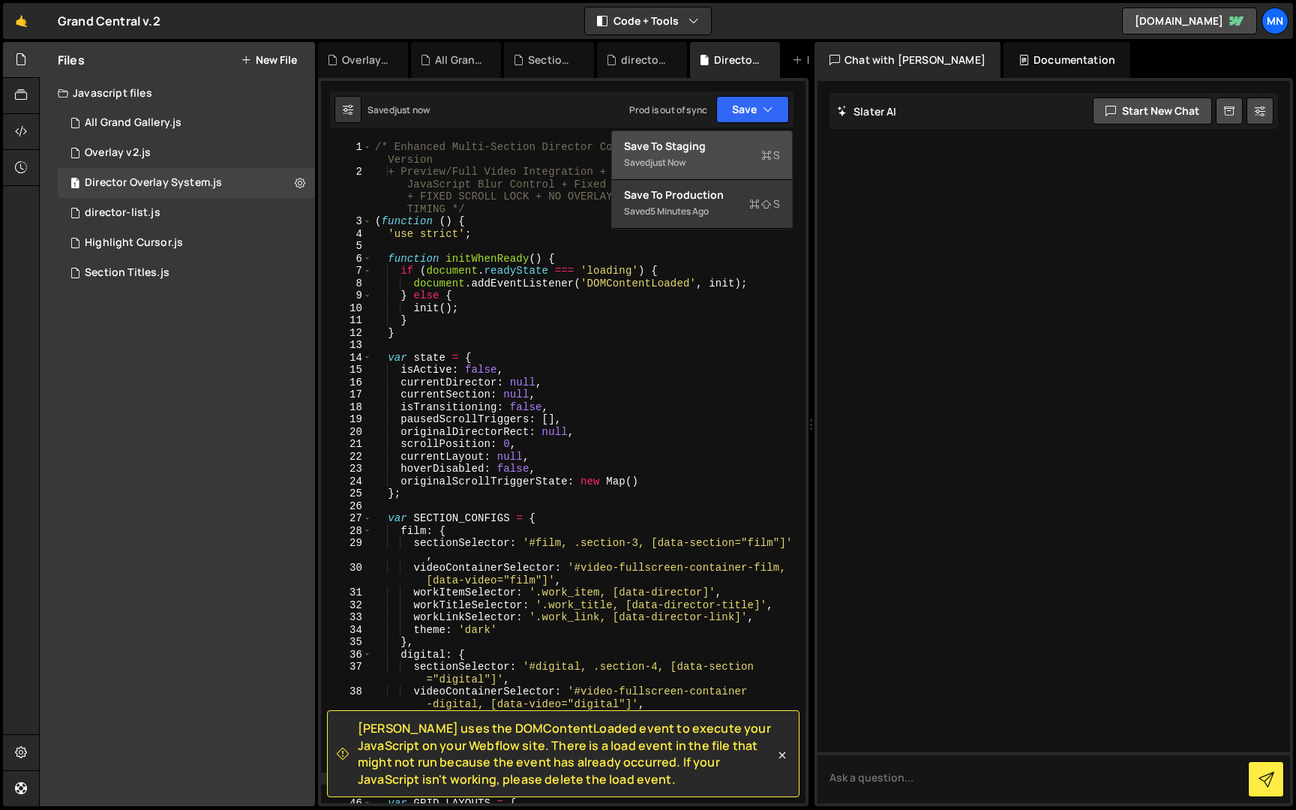
click at [721, 154] on div "Saved just now" at bounding box center [702, 163] width 156 height 18
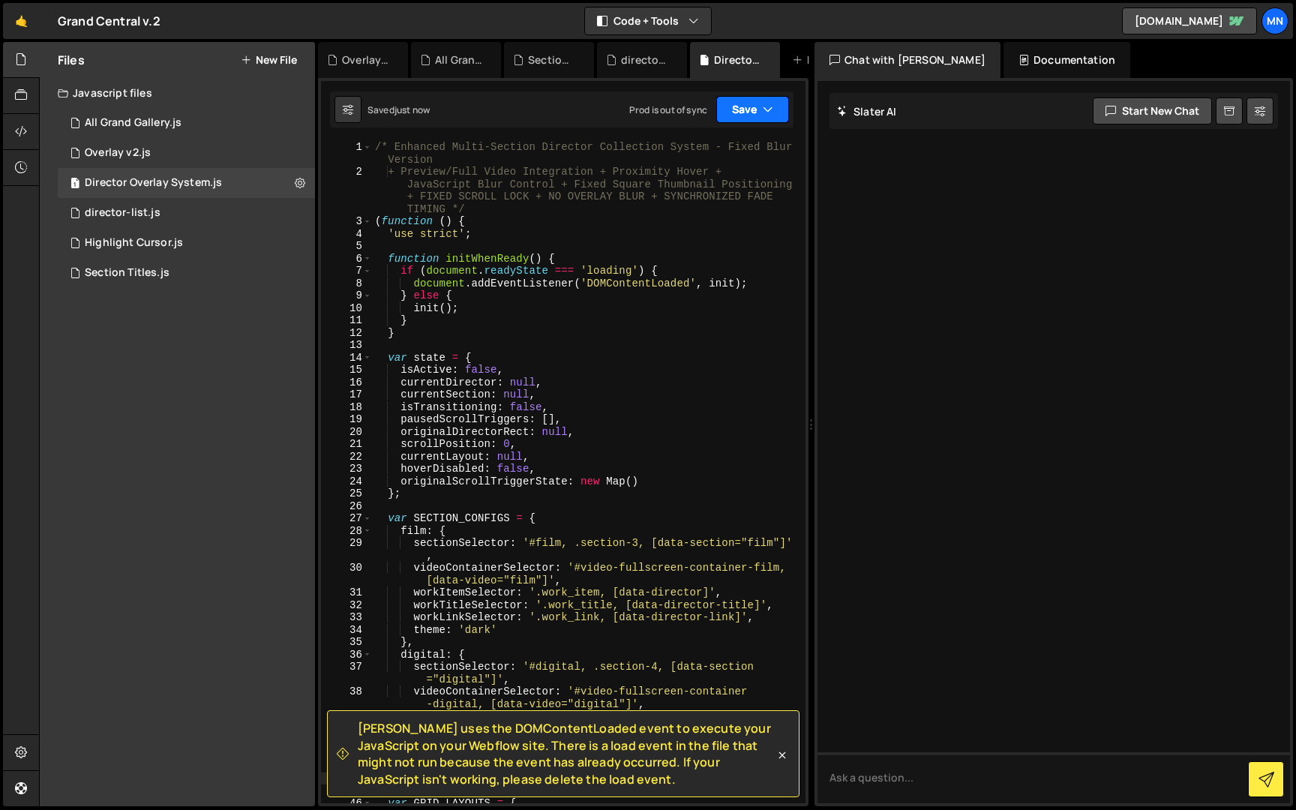
click at [752, 104] on button "Save" at bounding box center [752, 109] width 73 height 27
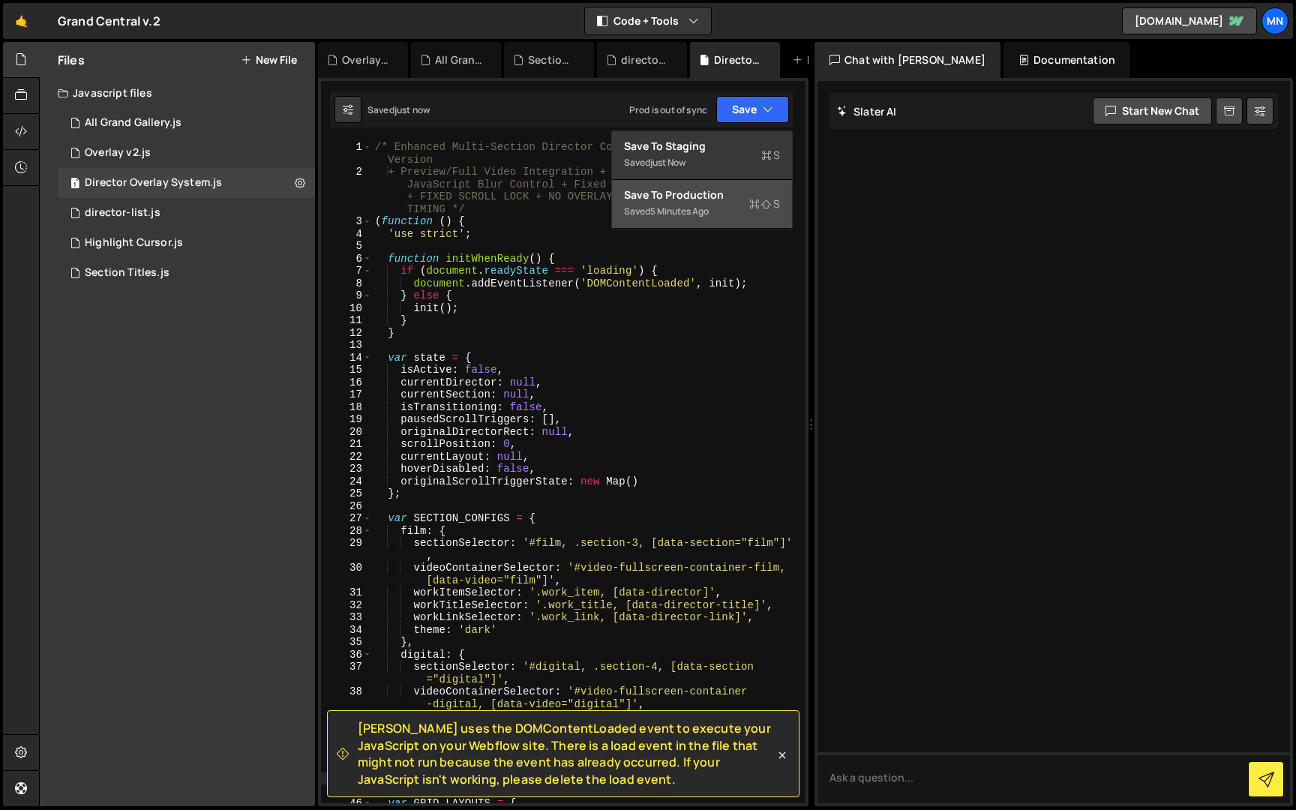
click at [721, 187] on div "Save to Production S" at bounding box center [702, 194] width 156 height 15
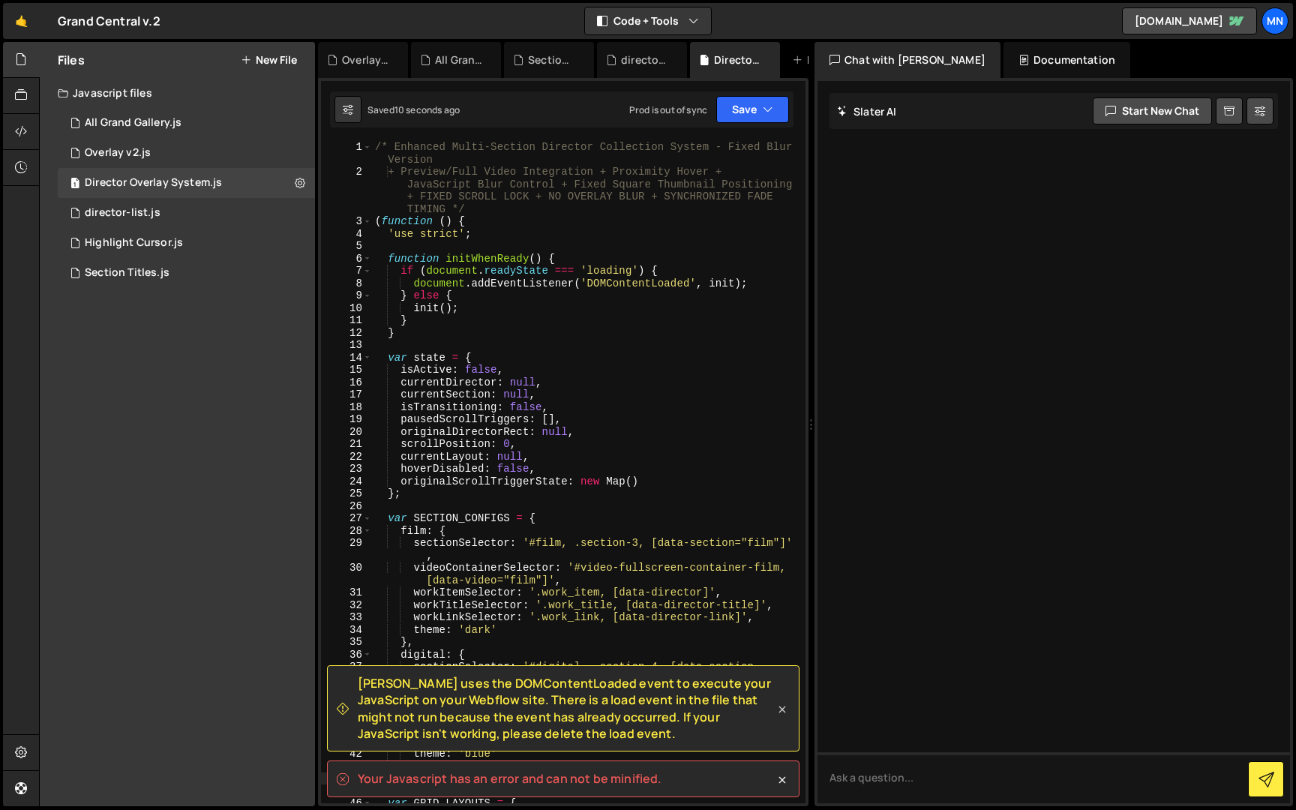
click at [777, 710] on icon at bounding box center [781, 709] width 15 height 15
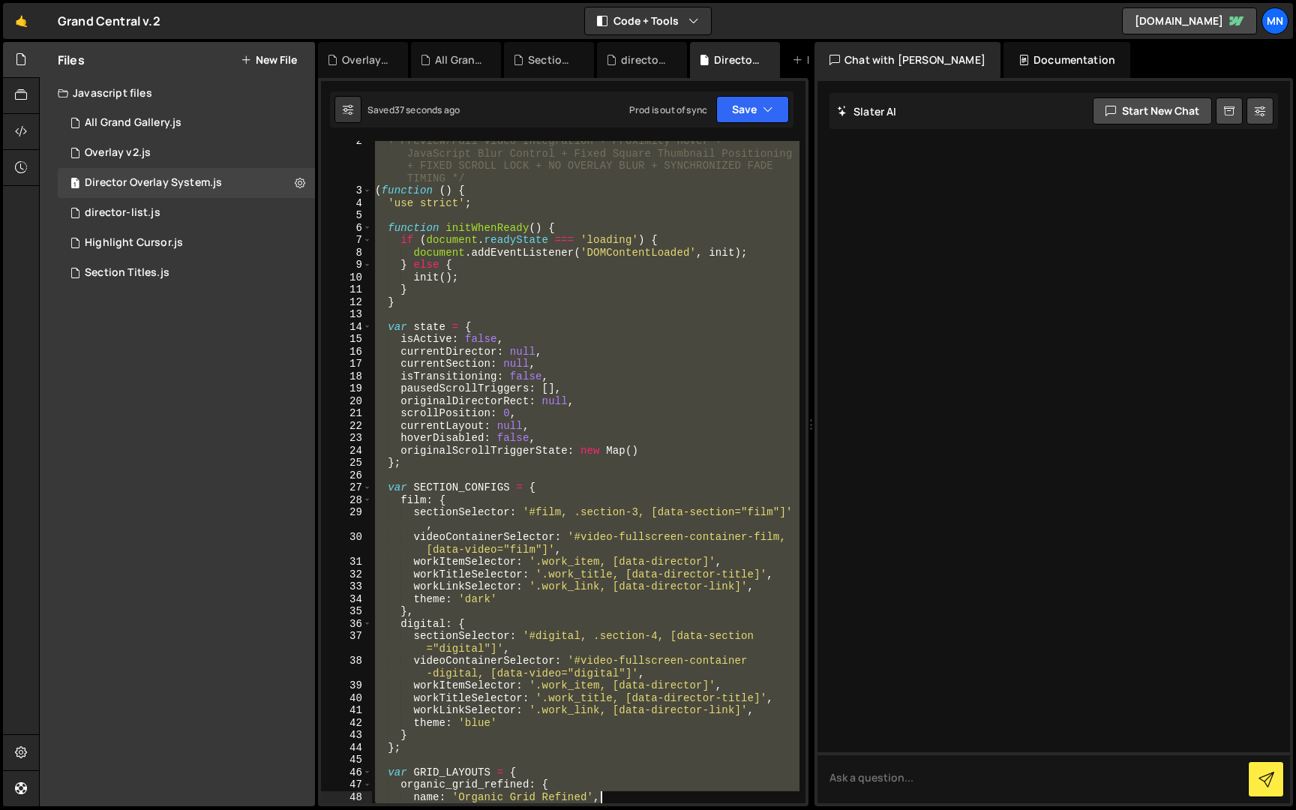
drag, startPoint x: 375, startPoint y: 145, endPoint x: 649, endPoint y: 792, distance: 701.8
click at [649, 795] on div "+ Preview/Full Video Integration + Proximity Hover + JavaScript Blur Control + …" at bounding box center [585, 497] width 427 height 724
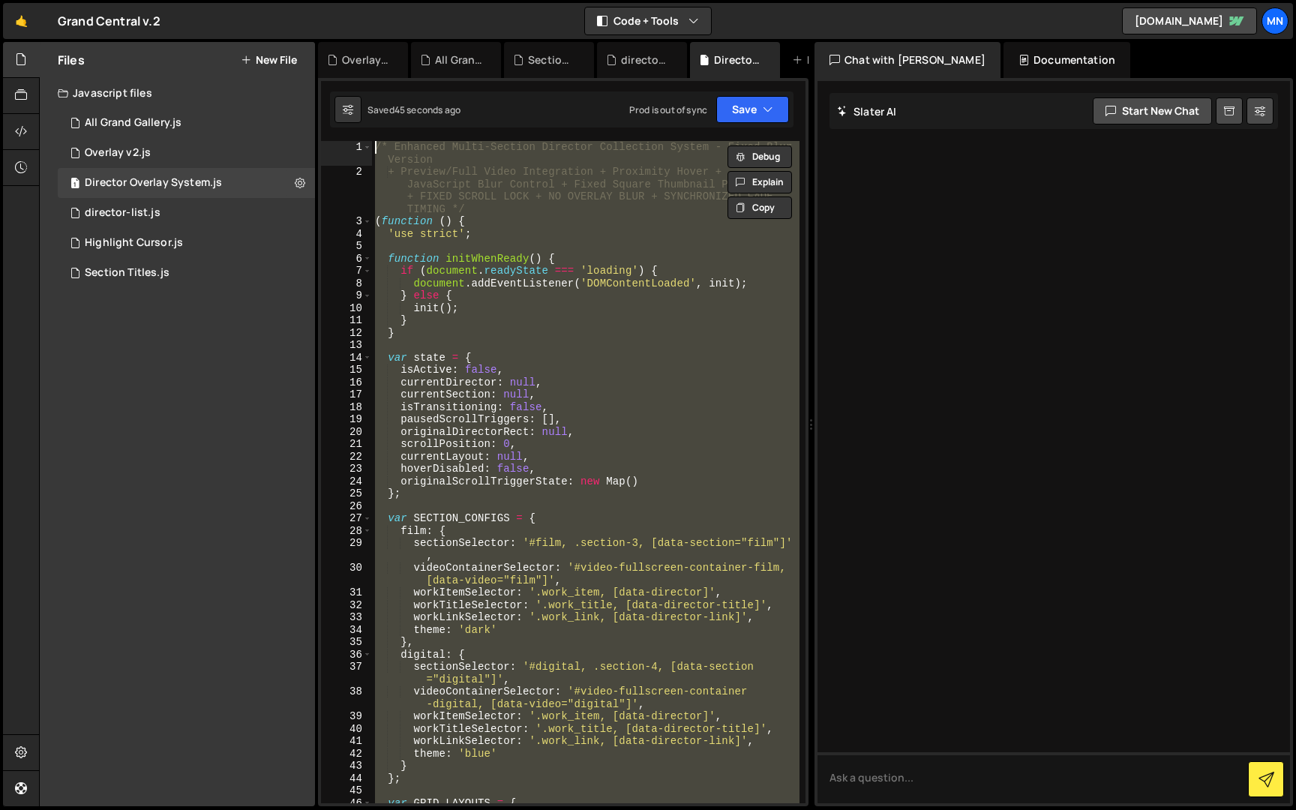
drag, startPoint x: 438, startPoint y: 792, endPoint x: 328, endPoint y: -21, distance: 820.1
click at [328, 0] on html "Projects [GEOGRAPHIC_DATA] Blog [GEOGRAPHIC_DATA] Projects Your Teams Invite te…" at bounding box center [648, 405] width 1296 height 810
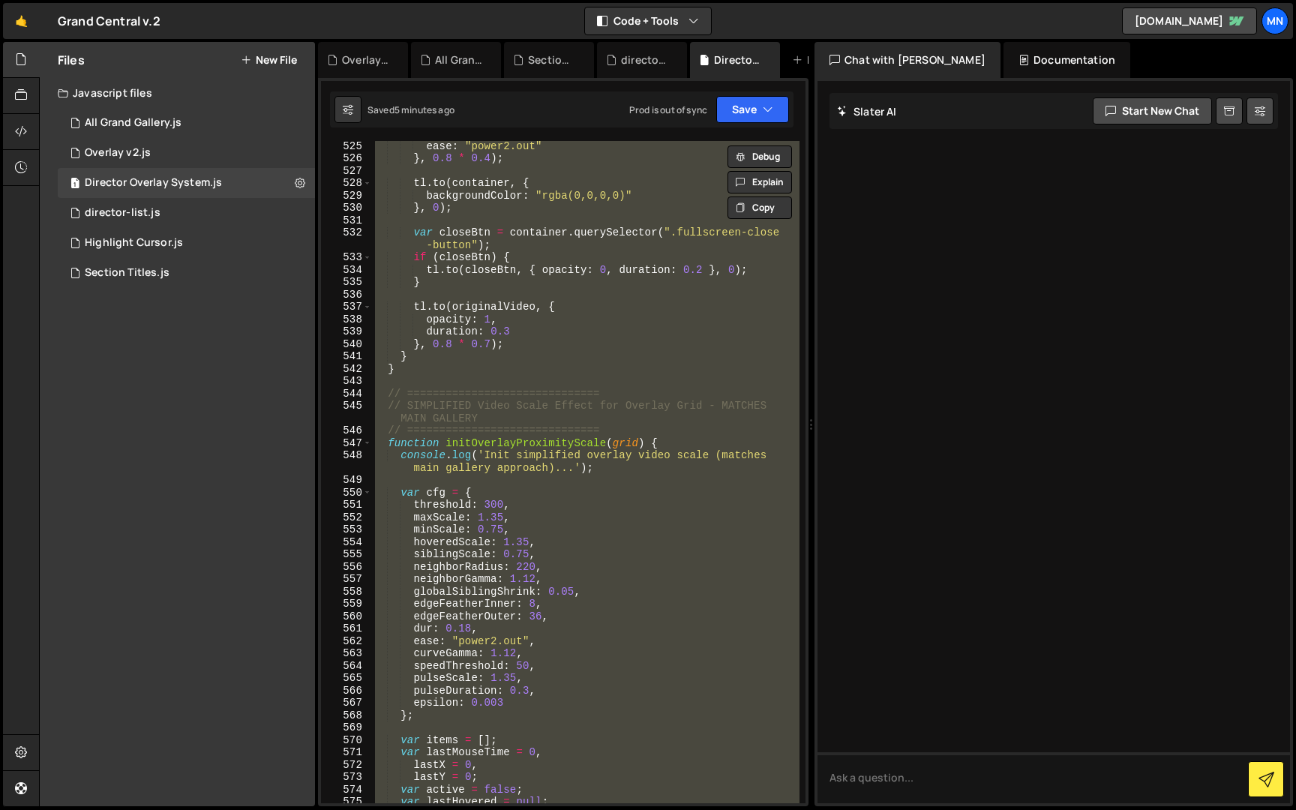
scroll to position [5083, 0]
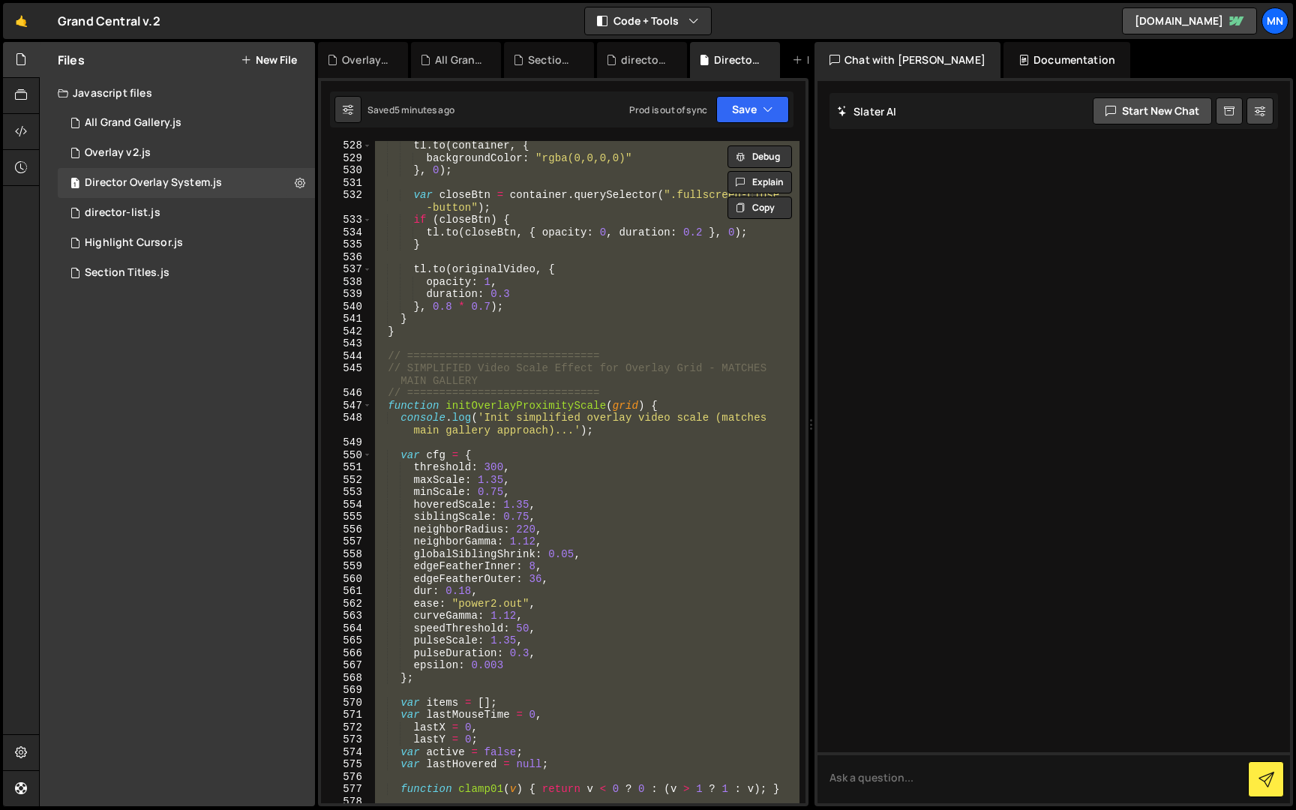
click at [587, 504] on div "tl . to ( container , { backgroundColor : "rgba(0,0,0,0)" } , 0 ) ; var closeBt…" at bounding box center [585, 472] width 427 height 662
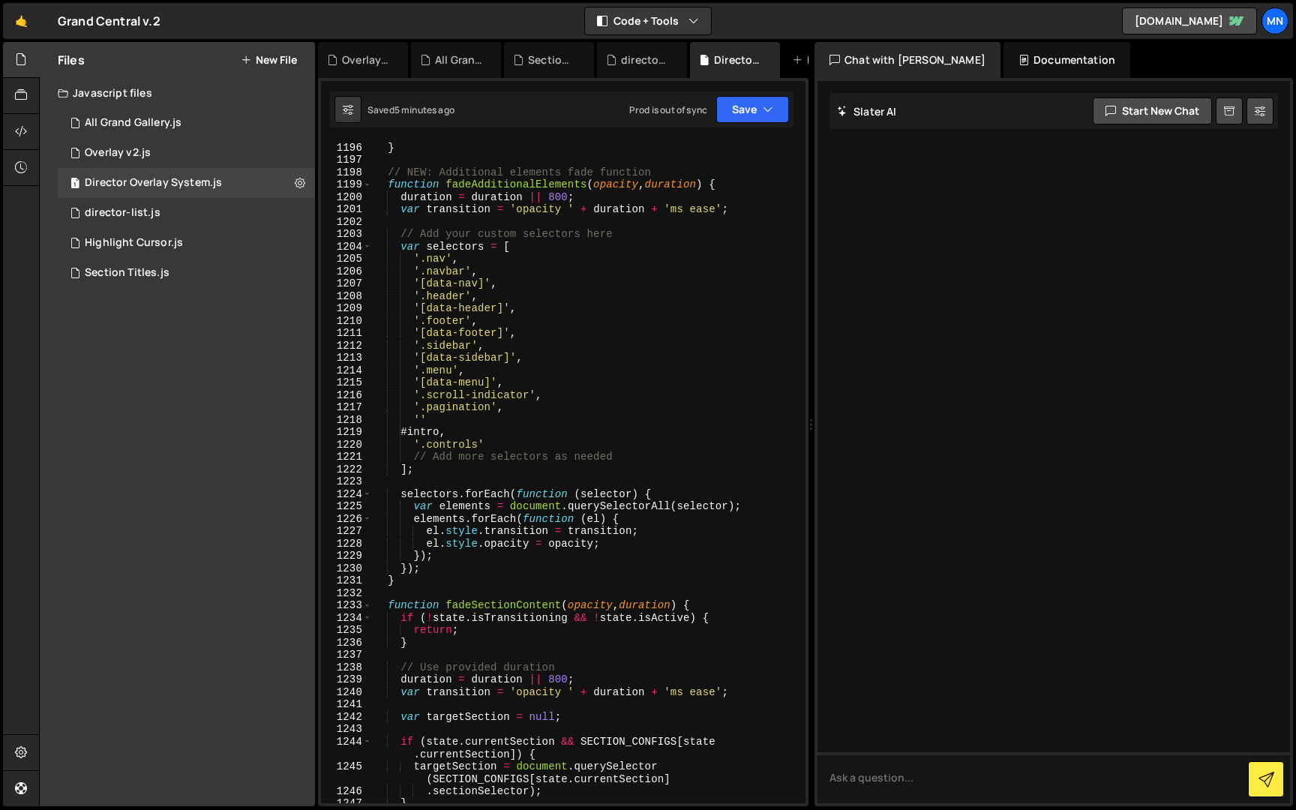
scroll to position [11458, 0]
drag, startPoint x: 414, startPoint y: 430, endPoint x: 463, endPoint y: 419, distance: 50.7
click at [414, 430] on div "} // NEW: Additional elements fade function function fadeAdditionalElements ( o…" at bounding box center [585, 484] width 427 height 687
click at [429, 414] on div "} // NEW: Additional elements fade function function fadeAdditionalElements ( o…" at bounding box center [585, 482] width 427 height 687
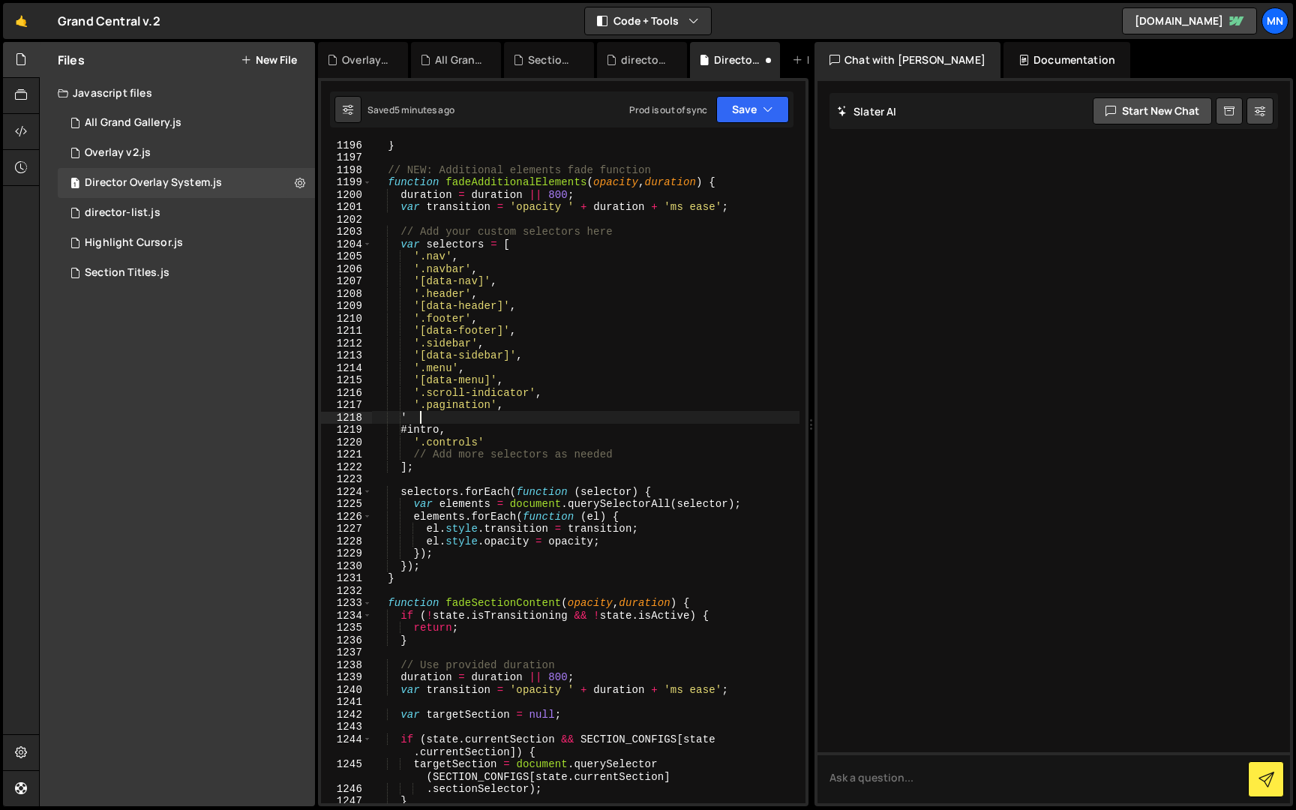
click at [453, 426] on div "} // NEW: Additional elements fade function function fadeAdditionalElements ( o…" at bounding box center [585, 482] width 427 height 687
click at [434, 417] on div "} // NEW: Additional elements fade function function fadeAdditionalElements ( o…" at bounding box center [585, 482] width 427 height 687
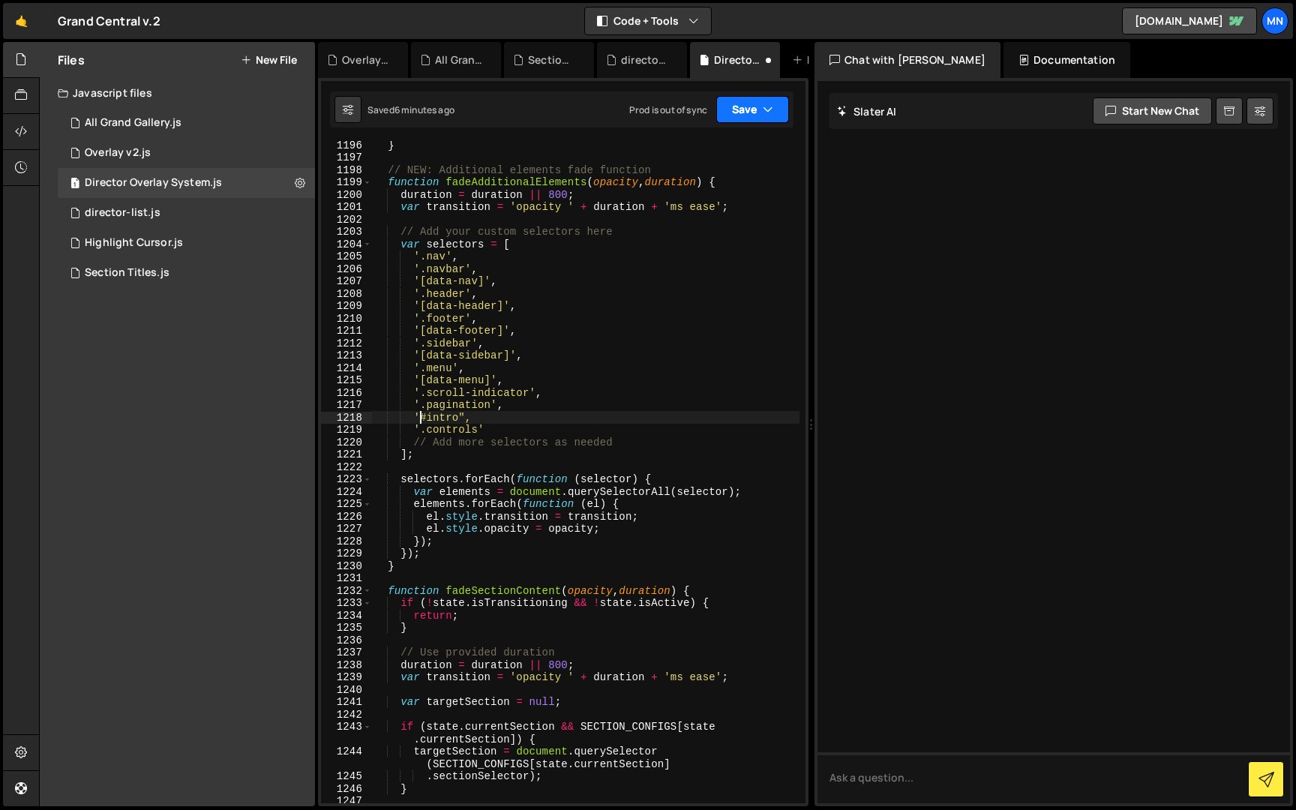
drag, startPoint x: 768, startPoint y: 102, endPoint x: 757, endPoint y: 116, distance: 18.1
click at [765, 104] on icon "button" at bounding box center [767, 109] width 10 height 15
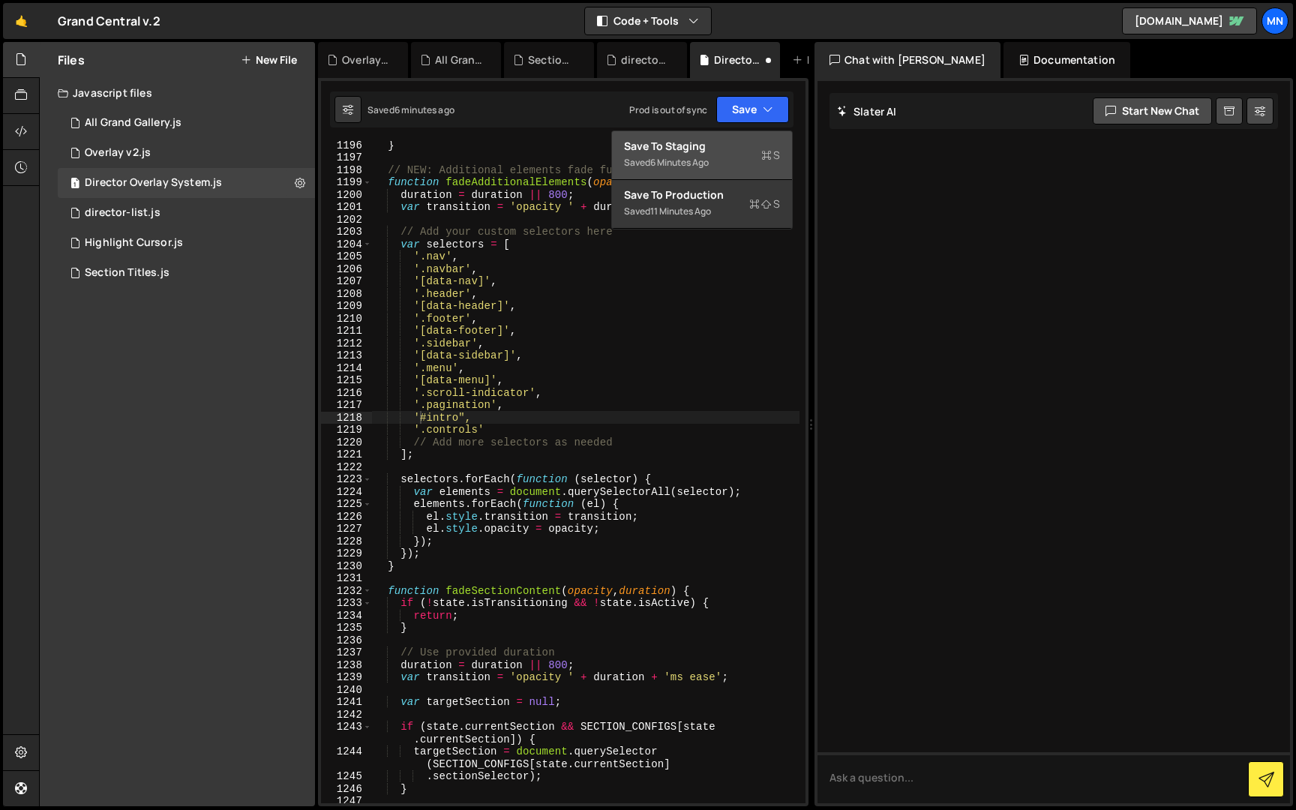
click at [738, 136] on button "Save to Staging S Saved 6 minutes ago" at bounding box center [702, 155] width 180 height 49
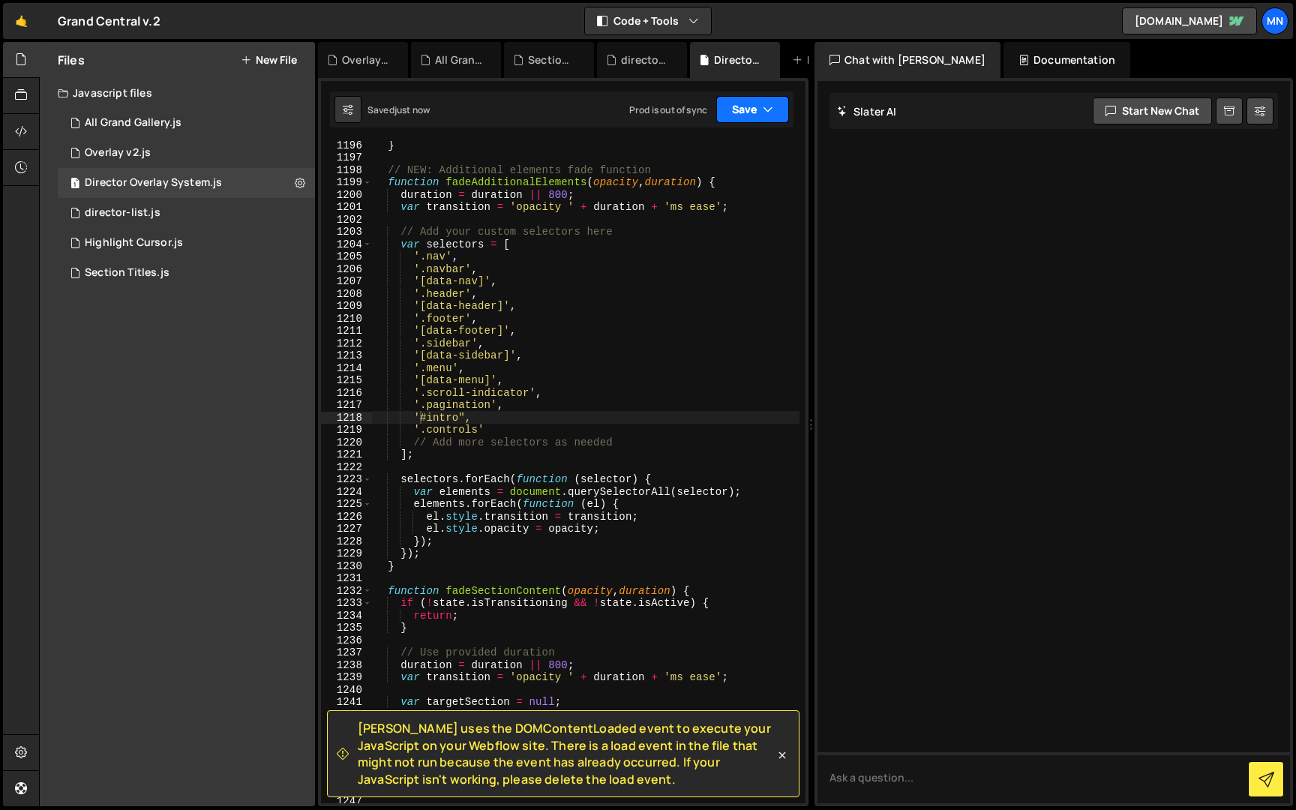
click at [764, 109] on icon "button" at bounding box center [767, 109] width 10 height 15
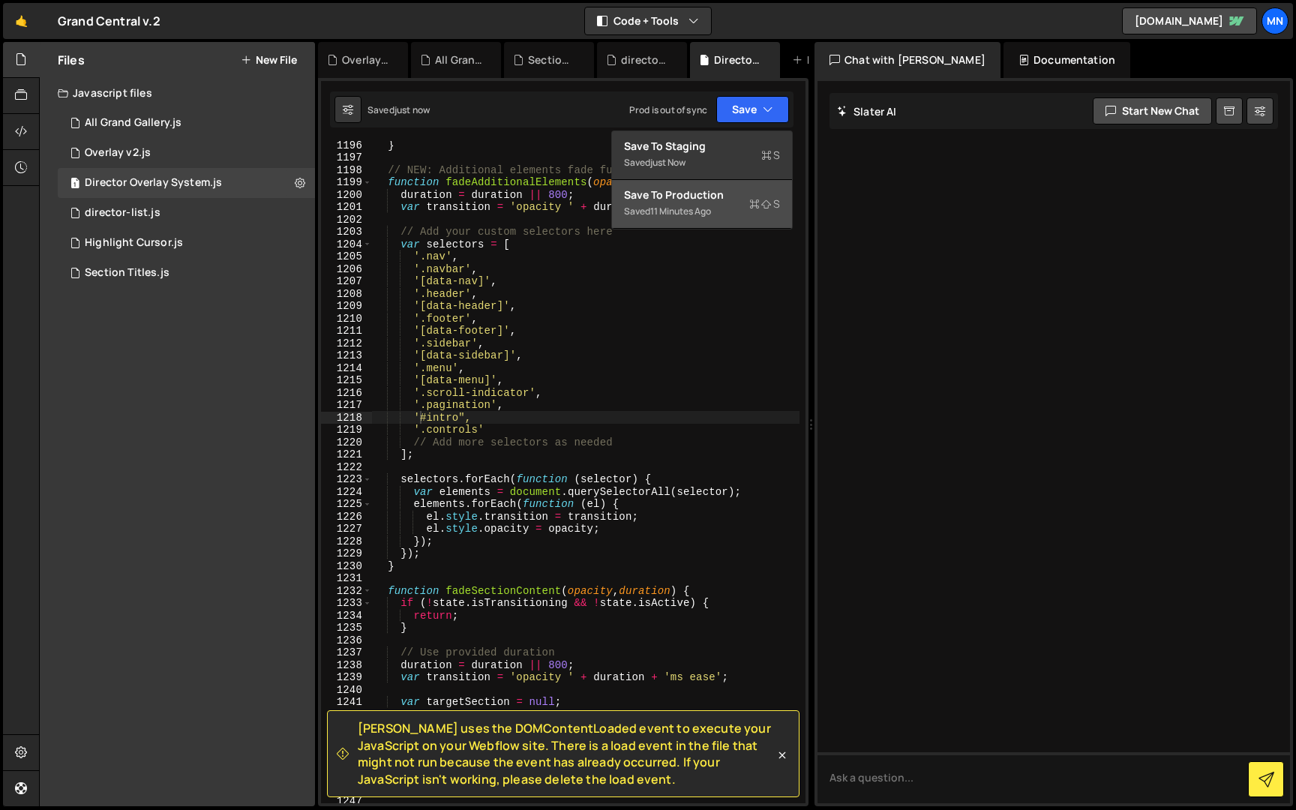
click at [724, 204] on div "Saved 11 minutes ago" at bounding box center [702, 211] width 156 height 18
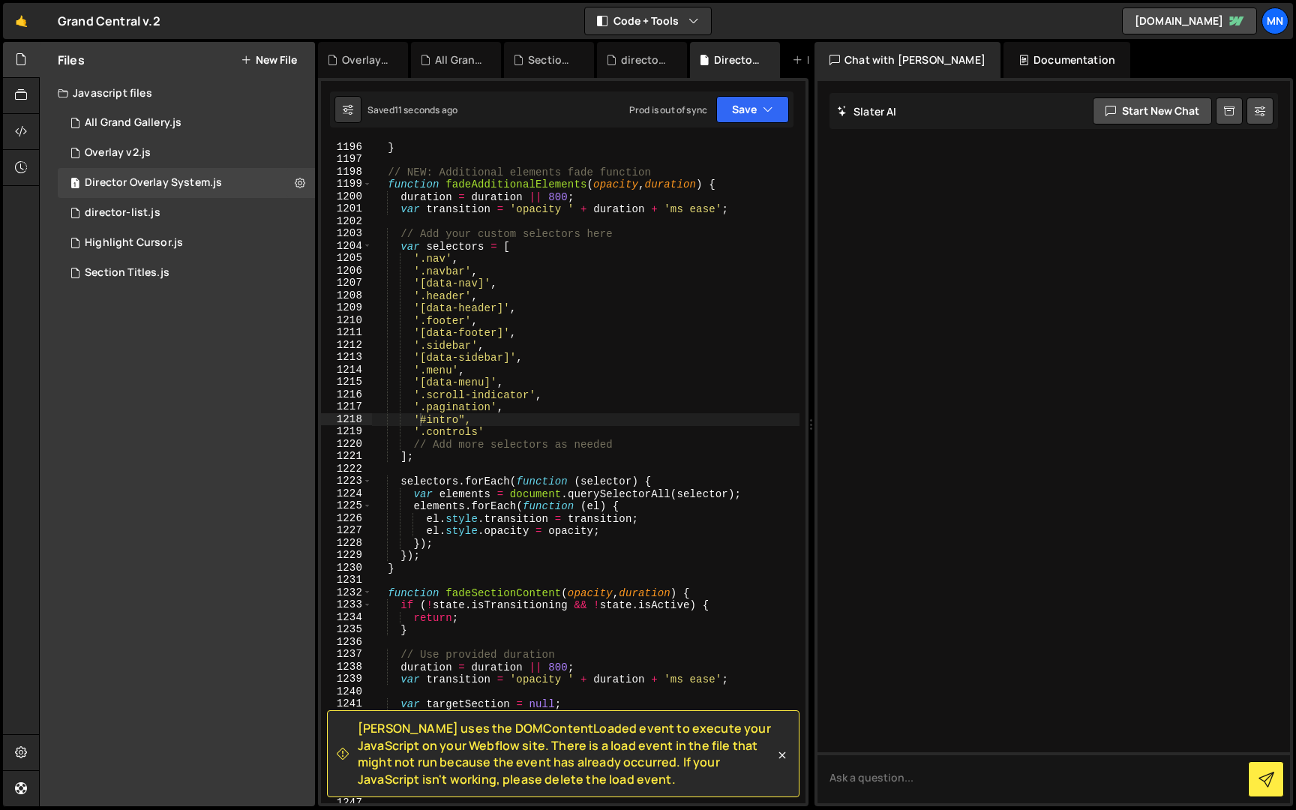
scroll to position [11464, 0]
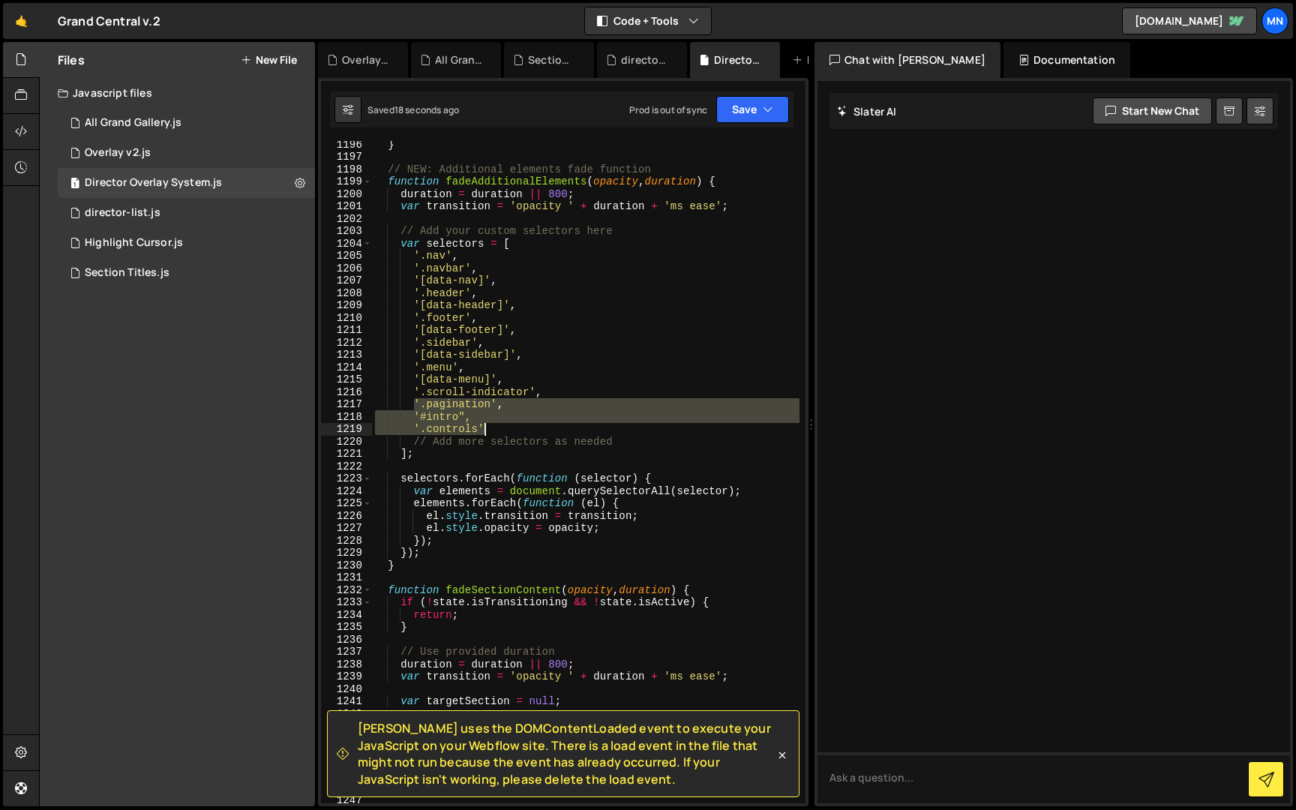
drag, startPoint x: 415, startPoint y: 401, endPoint x: 487, endPoint y: 433, distance: 77.9
click at [487, 433] on div "} // NEW: Additional elements fade function function fadeAdditionalElements ( o…" at bounding box center [585, 481] width 427 height 687
paste textarea
type textarea "'.controls'"
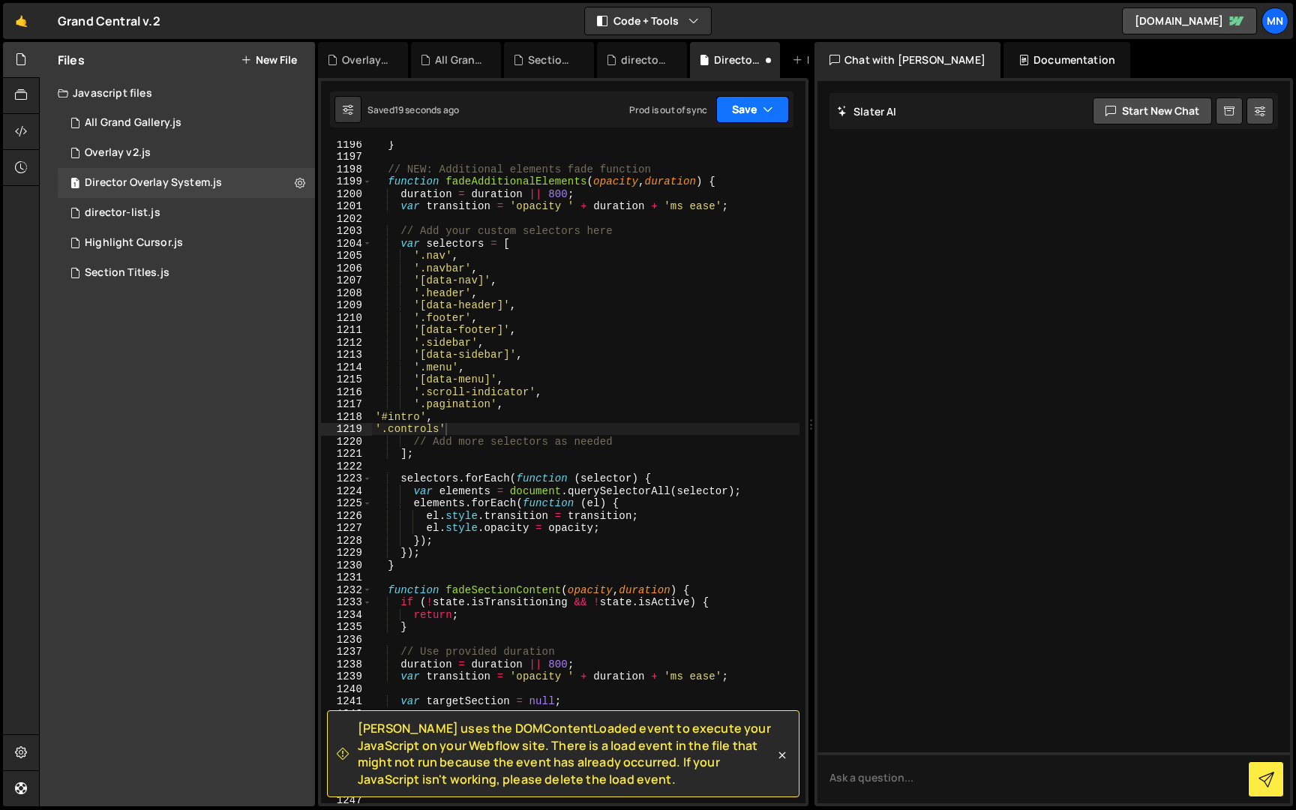
drag, startPoint x: 764, startPoint y: 103, endPoint x: 728, endPoint y: 136, distance: 49.3
click at [763, 105] on icon "button" at bounding box center [767, 109] width 10 height 15
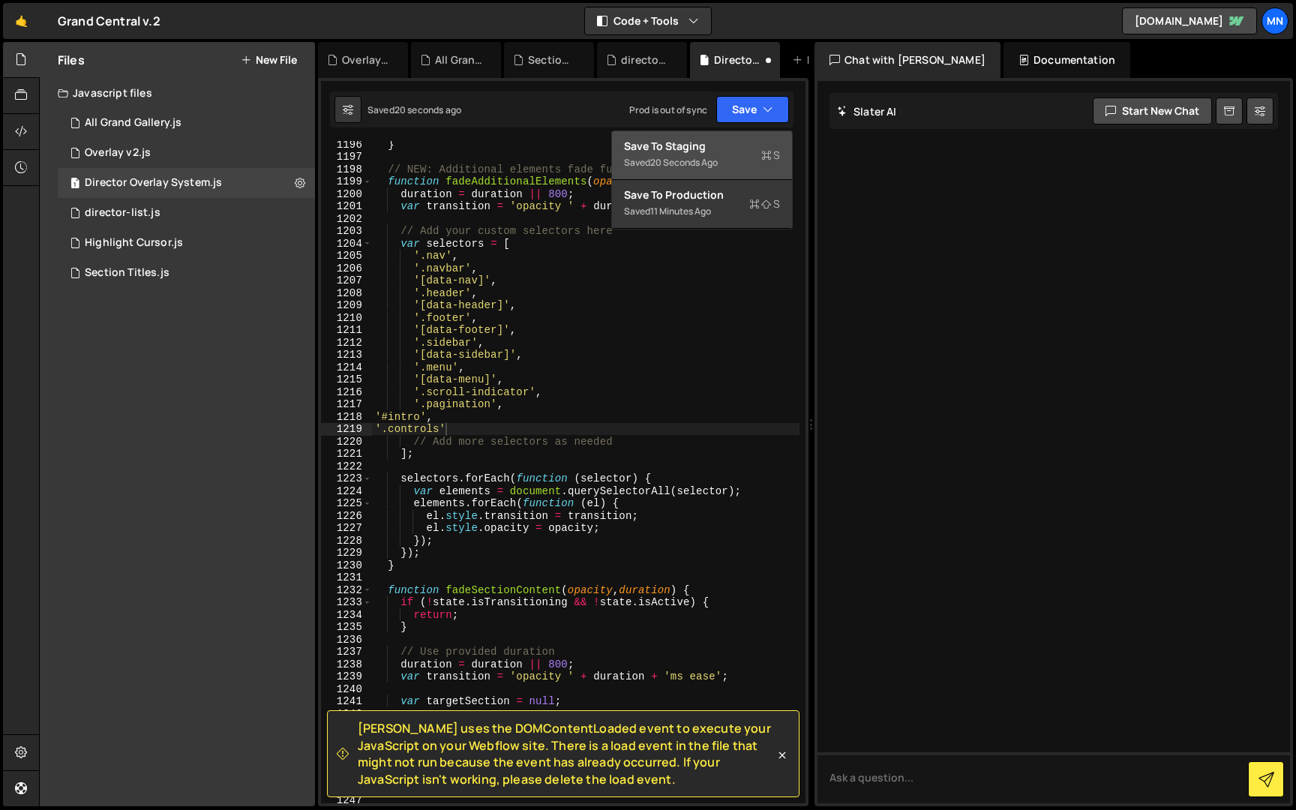
click at [728, 136] on button "Save to Staging S Saved 20 seconds ago" at bounding box center [702, 155] width 180 height 49
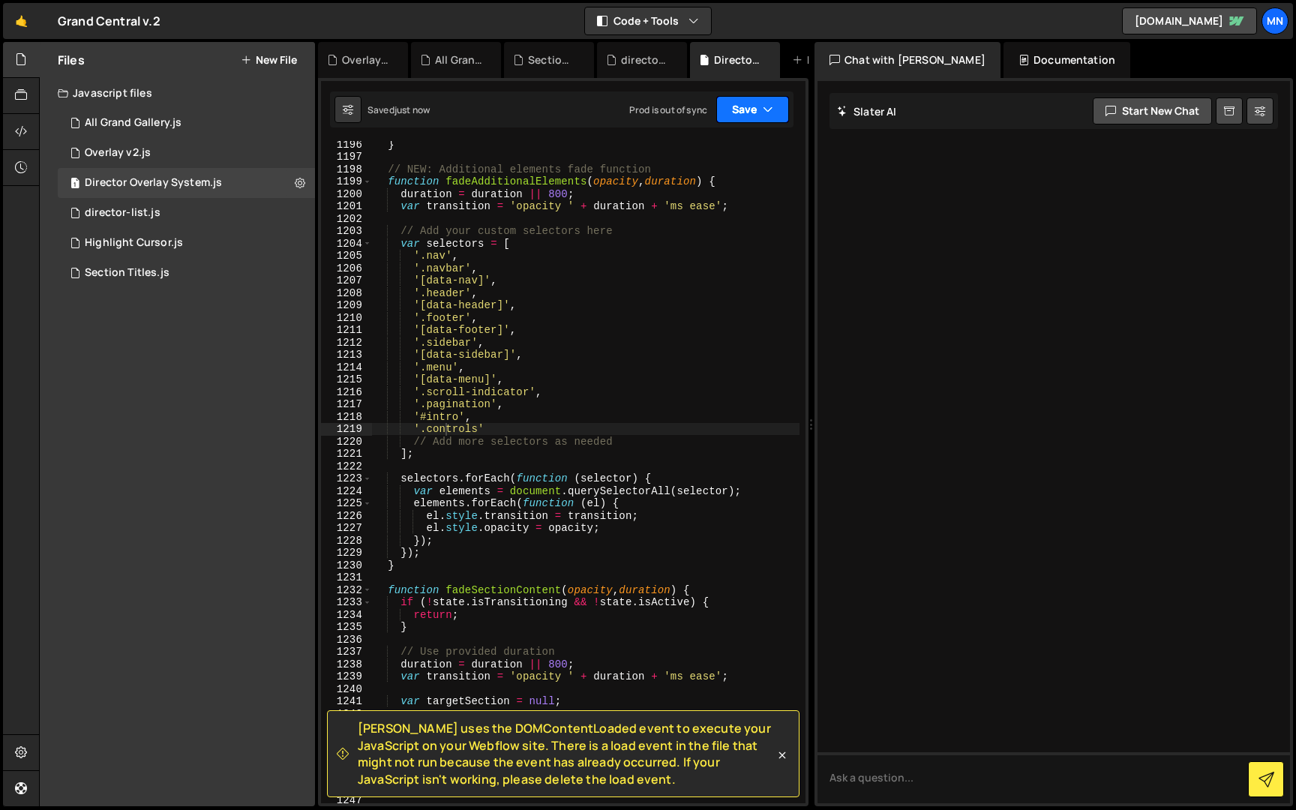
click at [754, 106] on button "Save" at bounding box center [752, 109] width 73 height 27
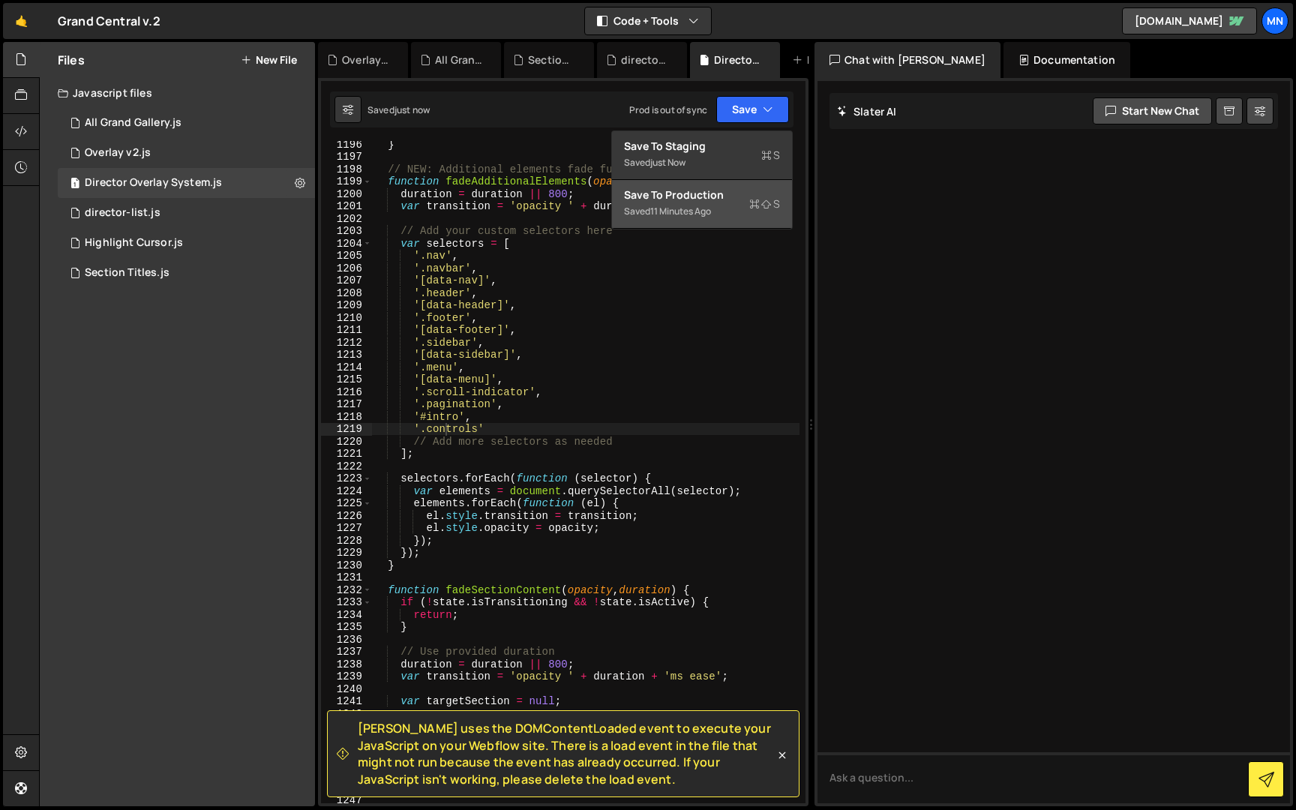
click at [741, 204] on div "Saved 11 minutes ago" at bounding box center [702, 211] width 156 height 18
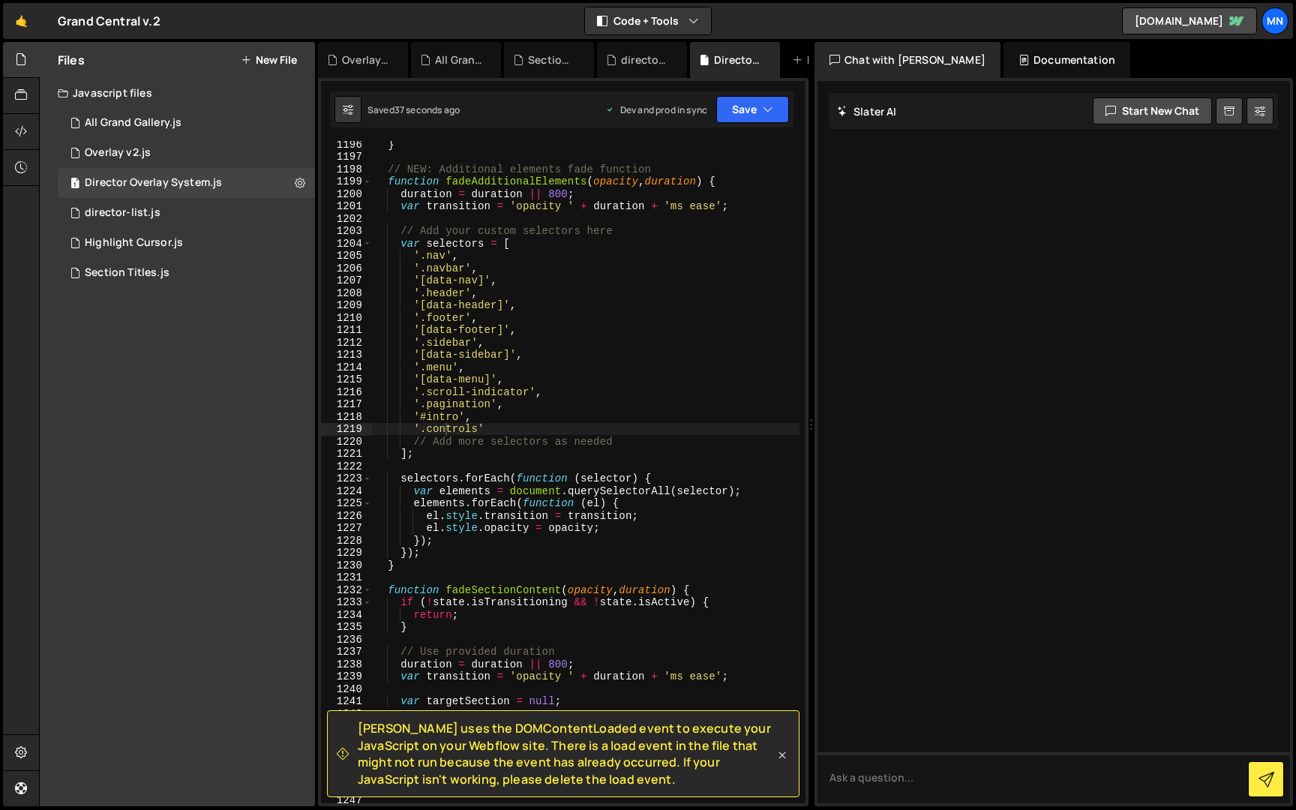
click at [783, 756] on icon at bounding box center [782, 754] width 7 height 7
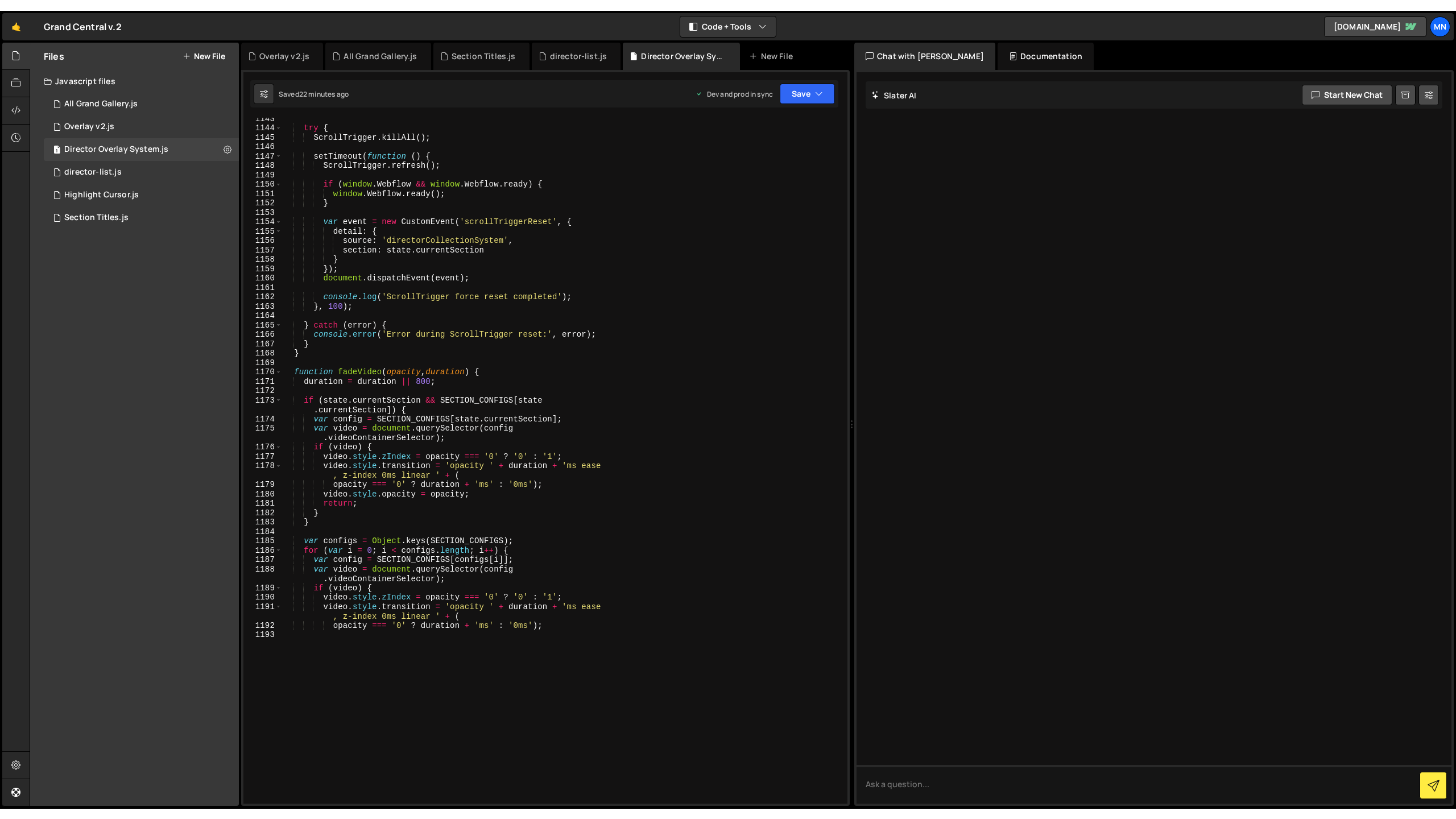
scroll to position [9585, 0]
